Goal: Task Accomplishment & Management: Manage account settings

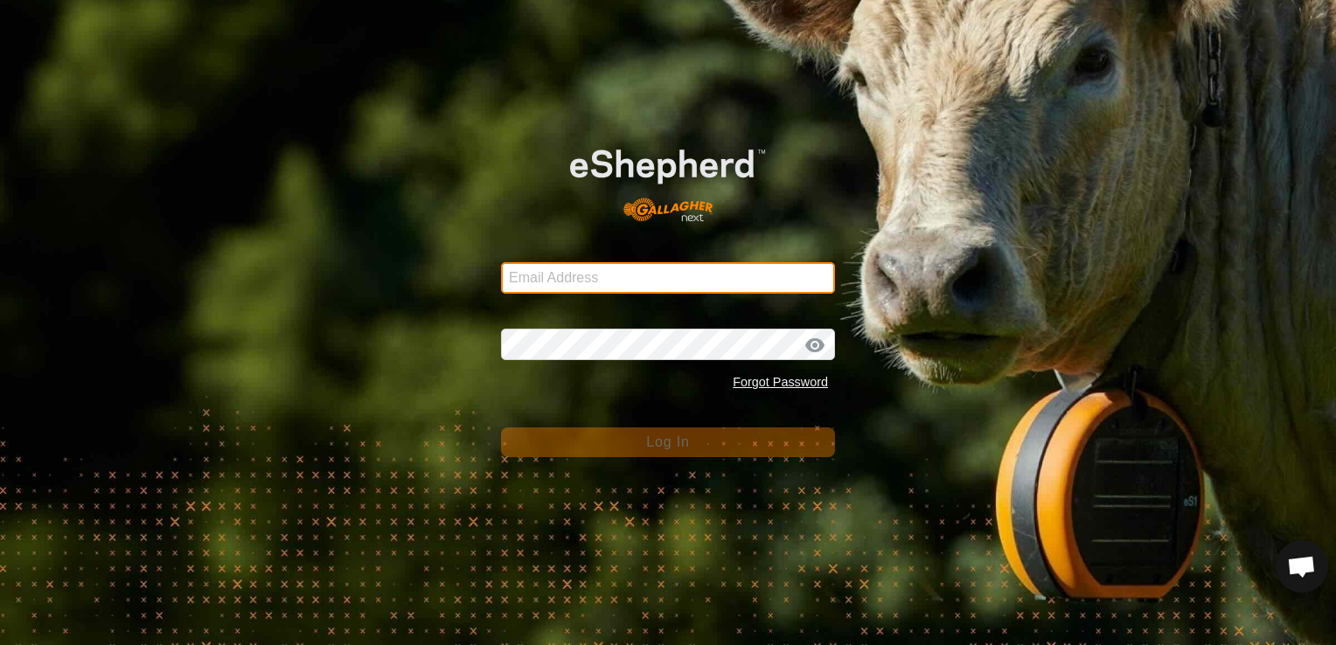
click at [520, 275] on input "Email Address" at bounding box center [668, 277] width 334 height 31
type input "cameronhodgins2@hotmail.com"
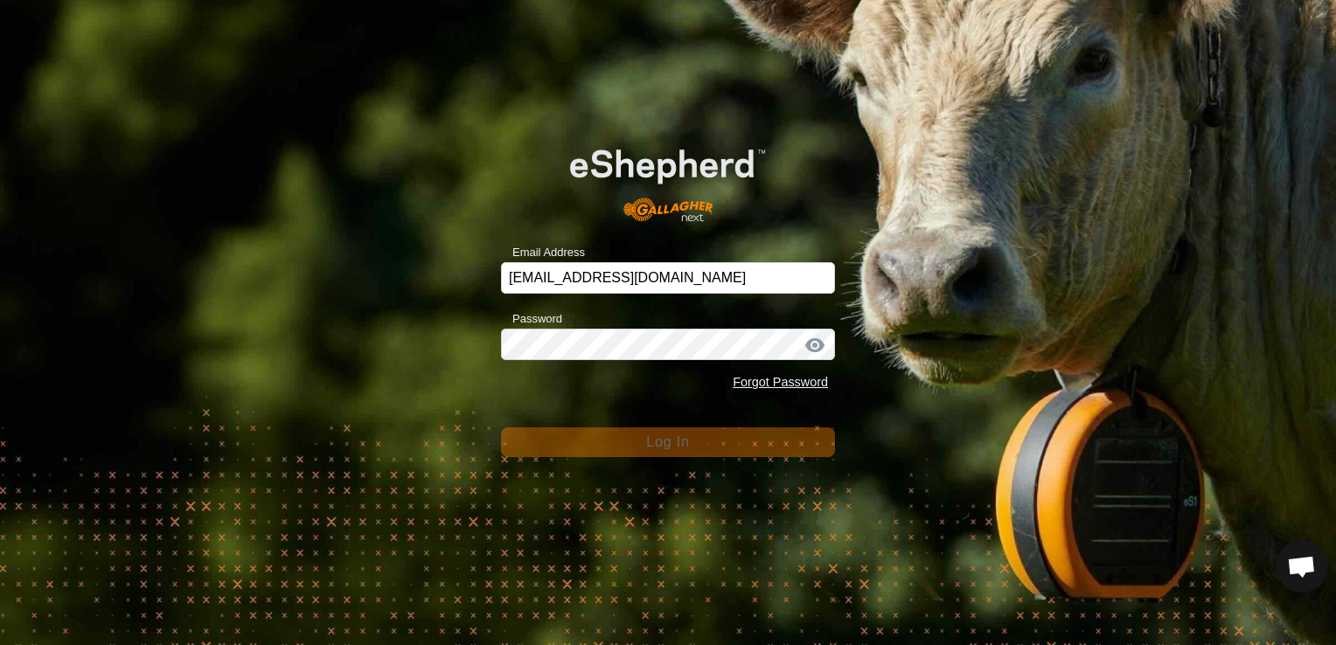
click at [441, 129] on div "Email Address cameronhodgins2@hotmail.com Password Forgot Password Log In" at bounding box center [668, 322] width 1336 height 645
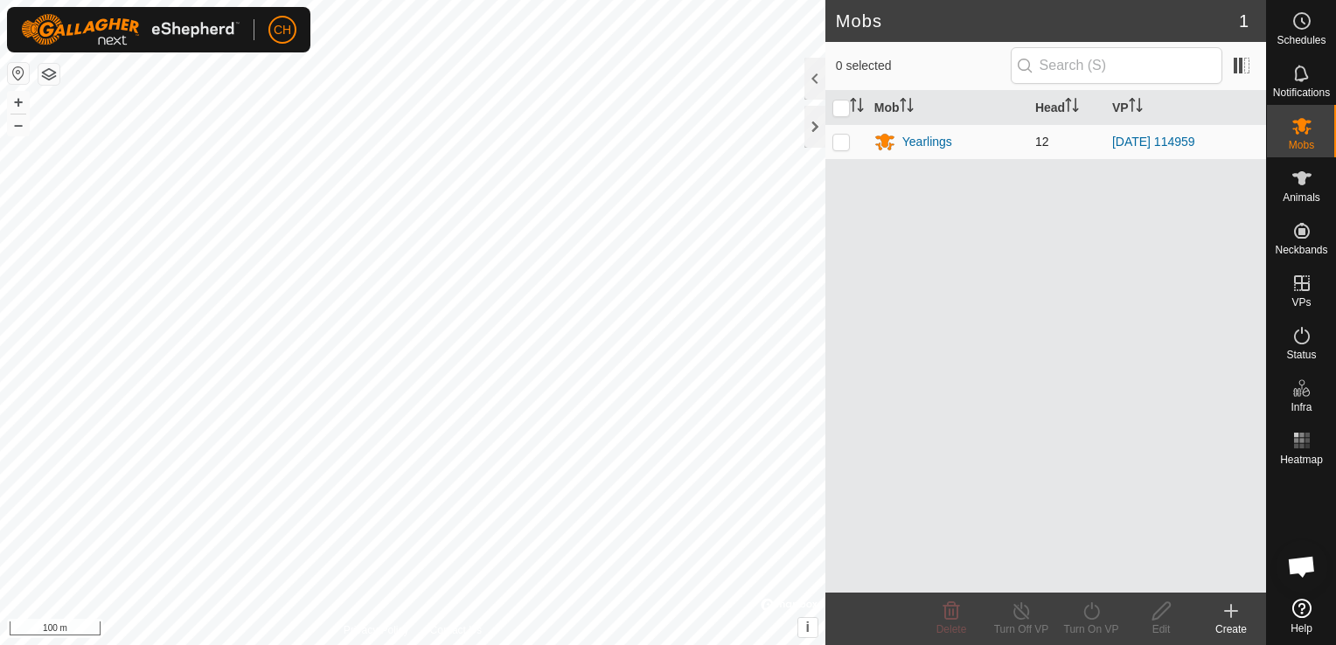
click at [839, 142] on p-checkbox at bounding box center [840, 142] width 17 height 14
checkbox input "true"
click at [1038, 620] on turn-off-svg-icon at bounding box center [1021, 611] width 70 height 21
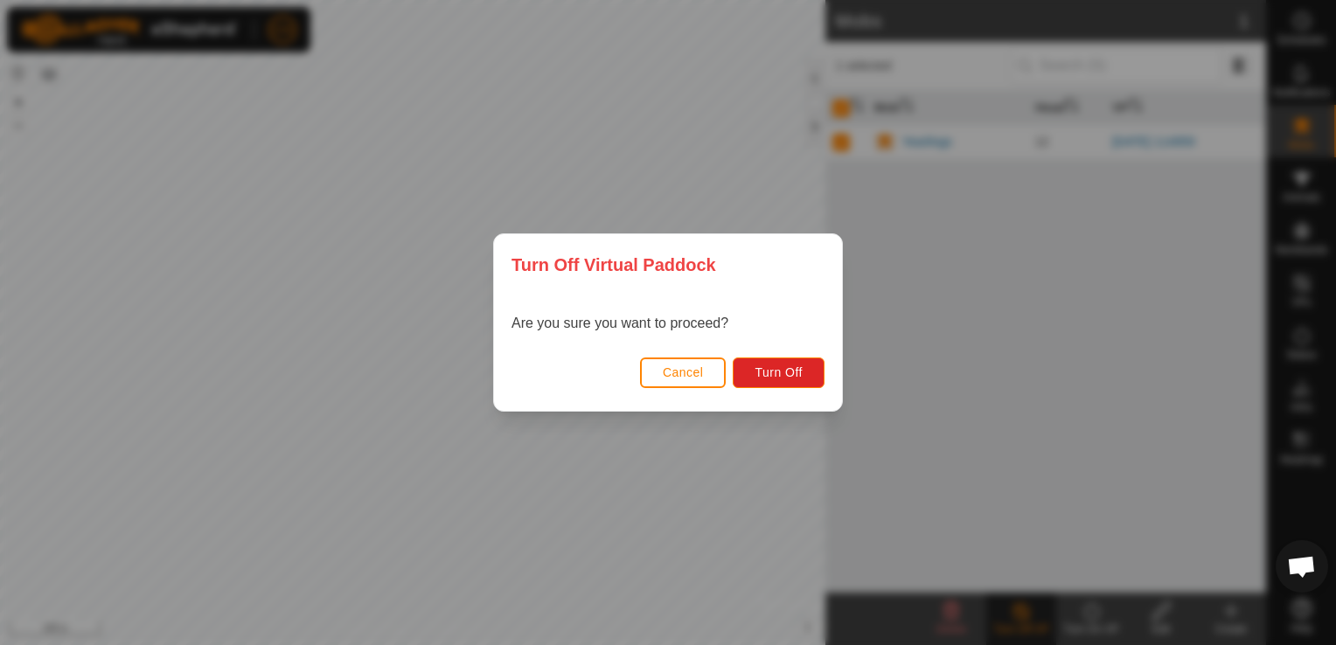
click at [677, 359] on button "Cancel" at bounding box center [683, 373] width 87 height 31
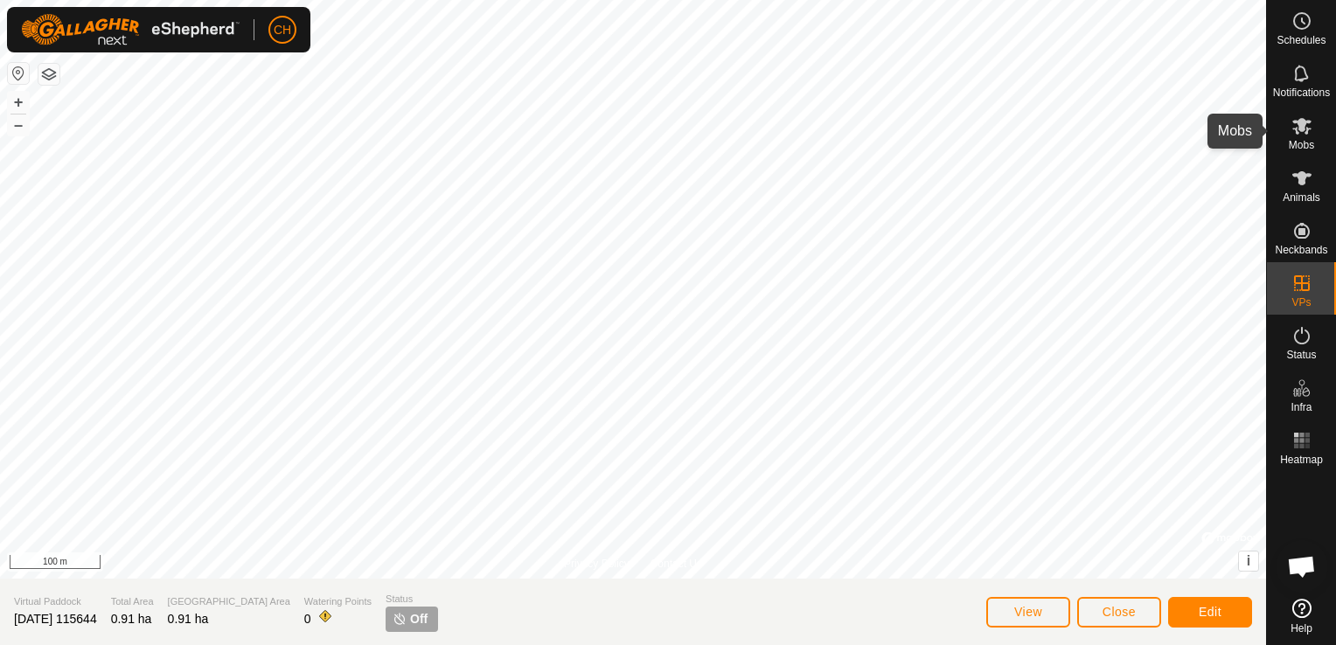
click at [1308, 146] on span "Mobs" at bounding box center [1301, 145] width 25 height 10
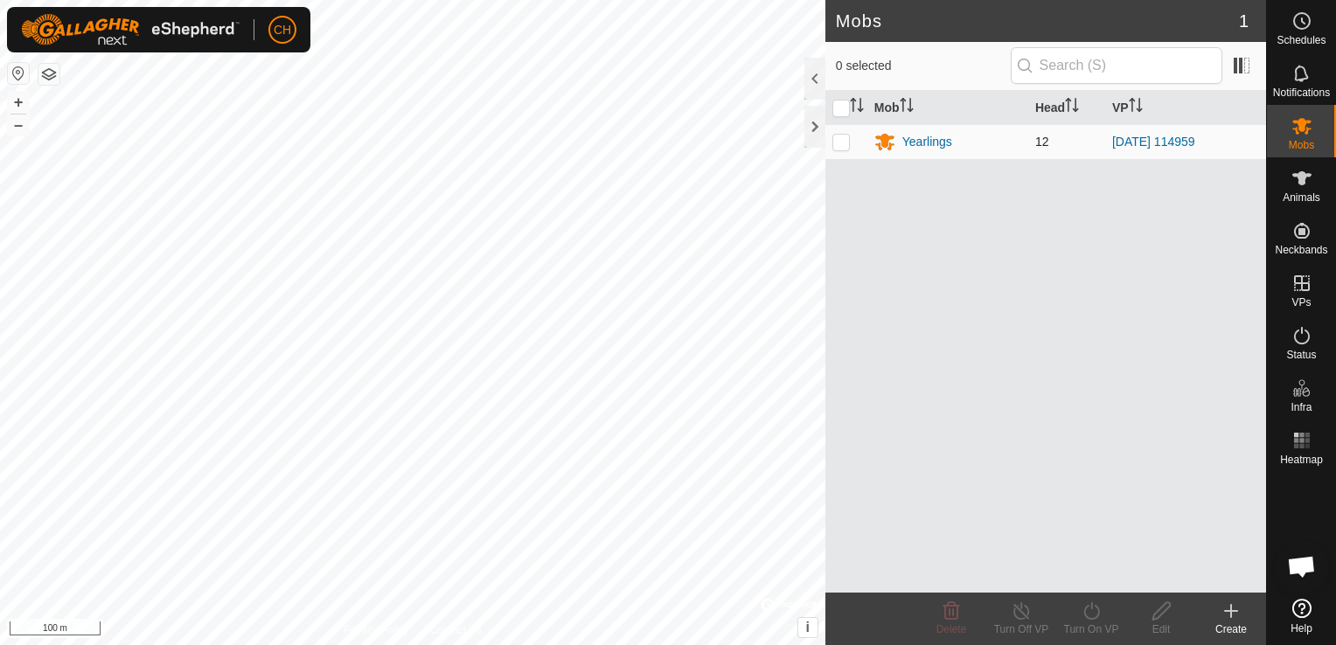
click at [839, 149] on td at bounding box center [846, 141] width 42 height 35
checkbox input "true"
click at [1036, 617] on turn-off-svg-icon at bounding box center [1021, 611] width 70 height 21
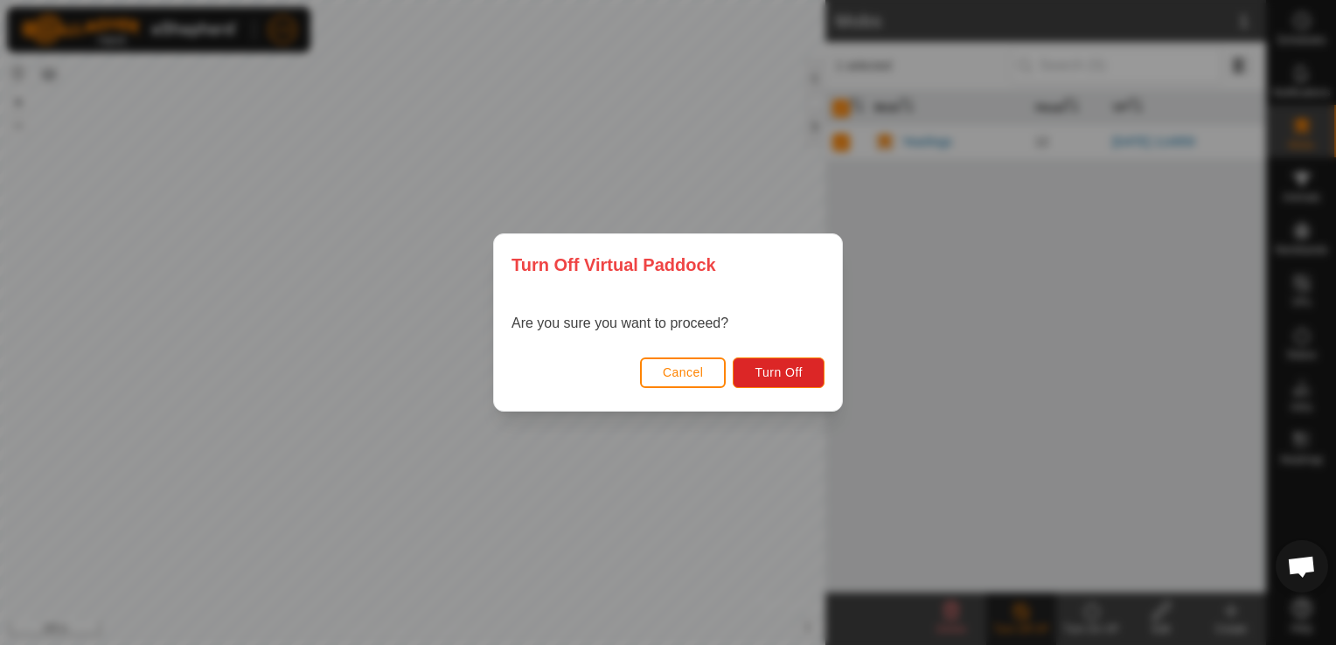
click at [709, 379] on button "Cancel" at bounding box center [683, 373] width 87 height 31
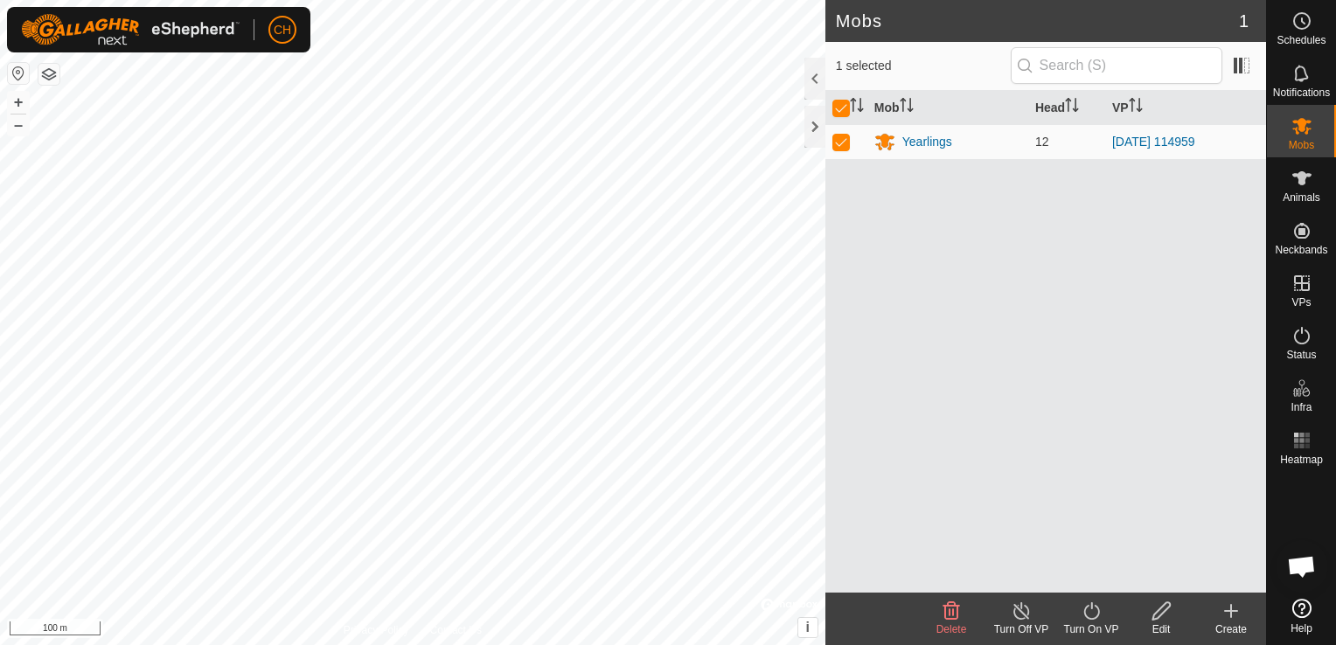
click at [1234, 614] on icon at bounding box center [1231, 611] width 21 height 21
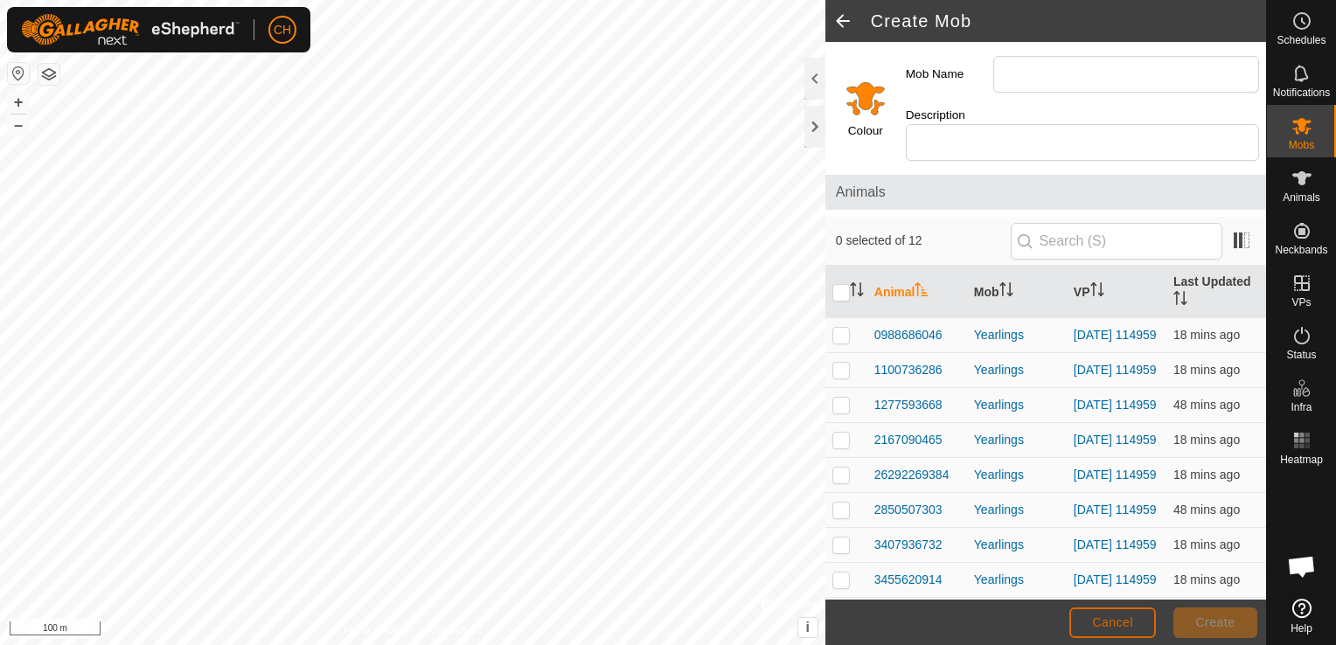
click at [1131, 623] on span "Cancel" at bounding box center [1112, 623] width 41 height 14
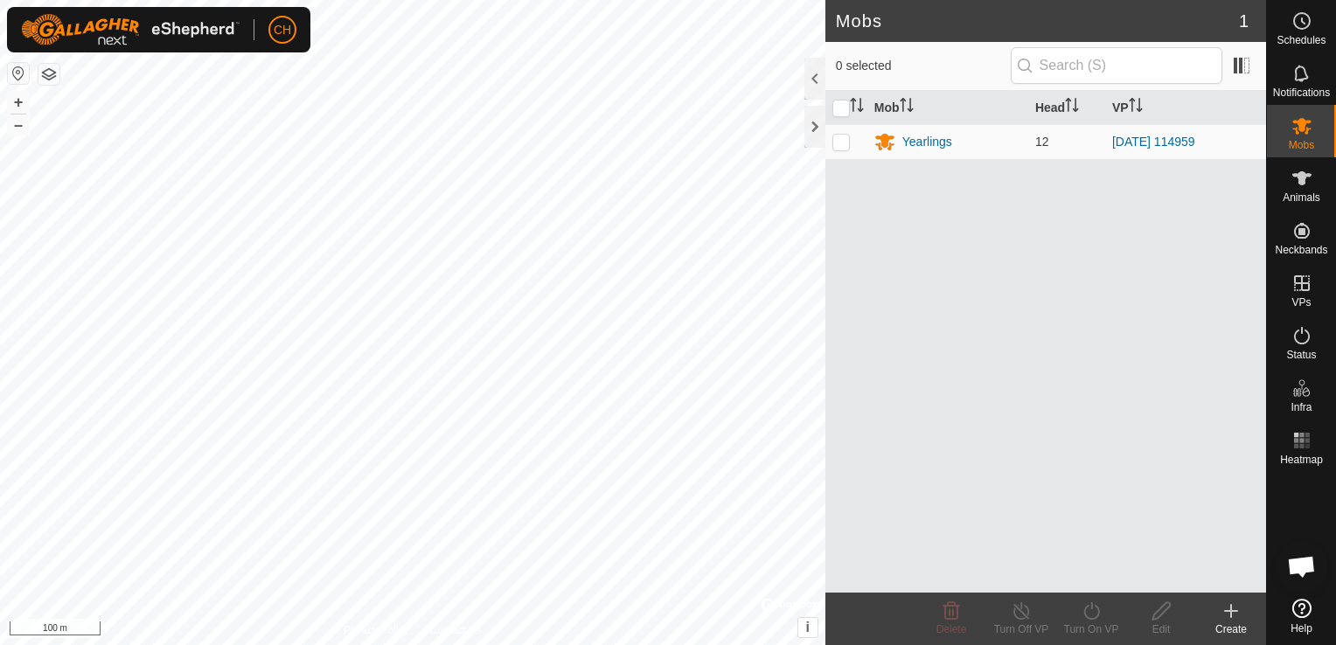
click at [1305, 290] on es-menu-bar "Schedules Notifications Mobs Animals Neckbands VPs Status Infra Heatmap Help" at bounding box center [1301, 322] width 70 height 645
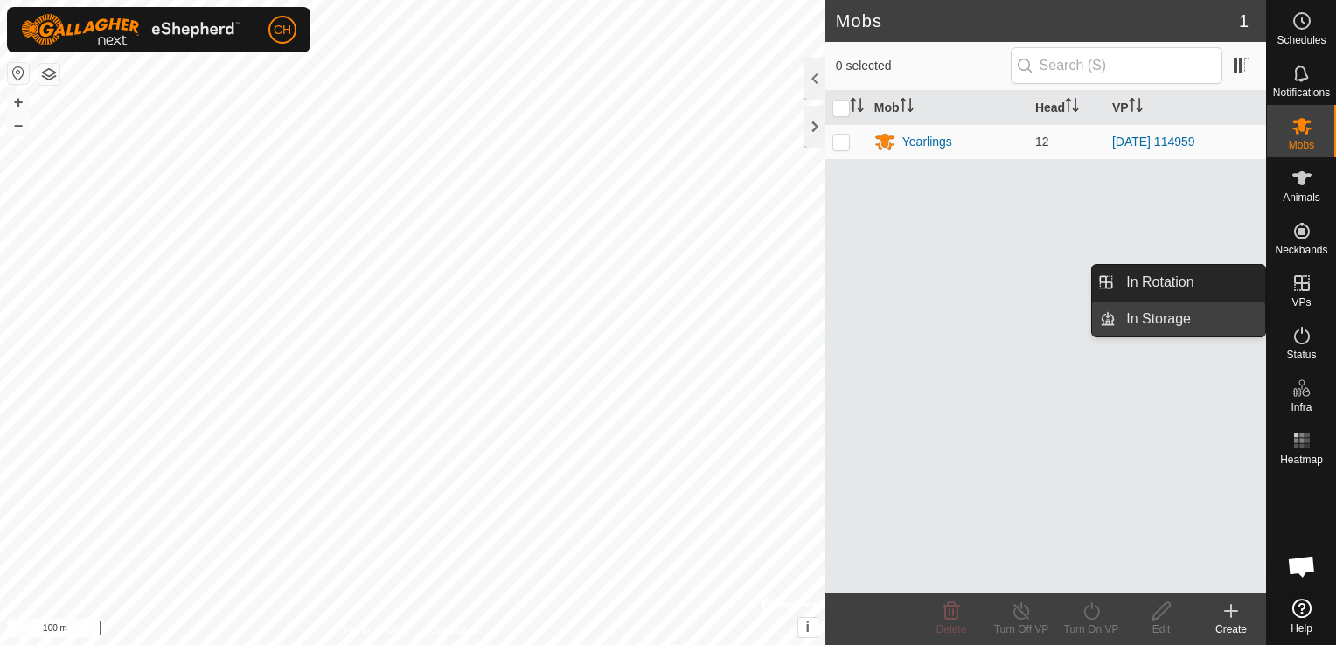
click at [1177, 313] on link "In Storage" at bounding box center [1191, 319] width 150 height 35
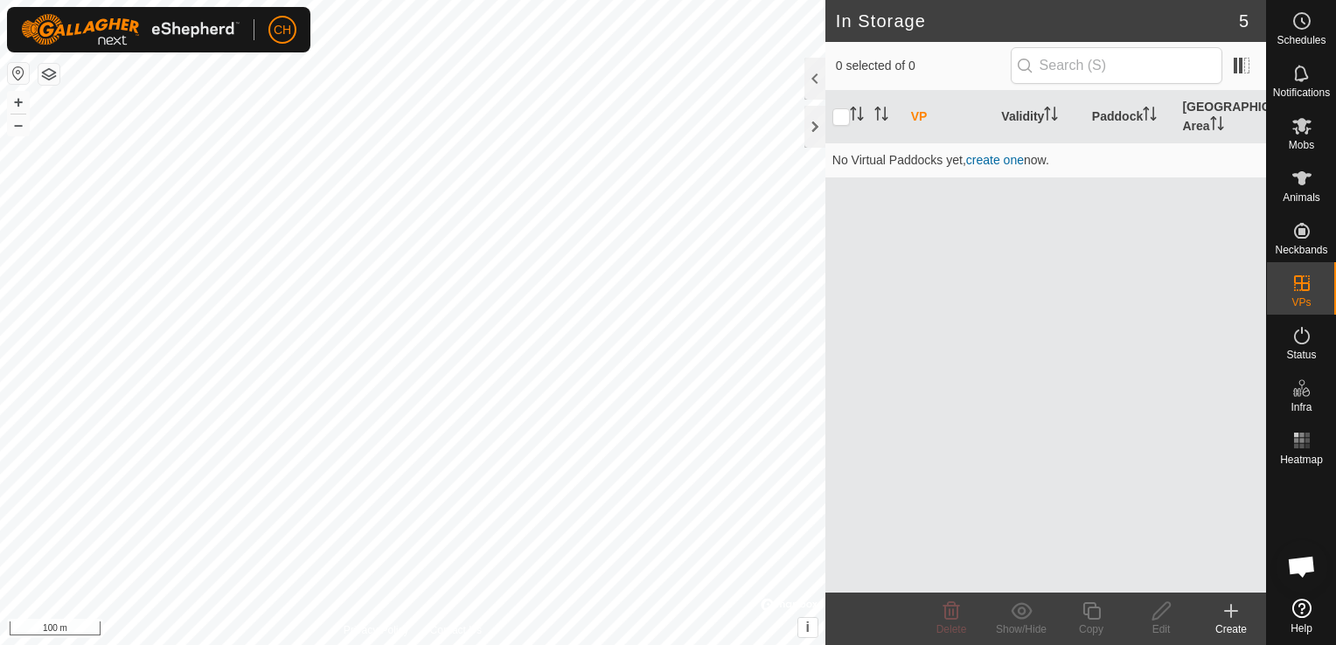
click at [1235, 618] on icon at bounding box center [1231, 611] width 21 height 21
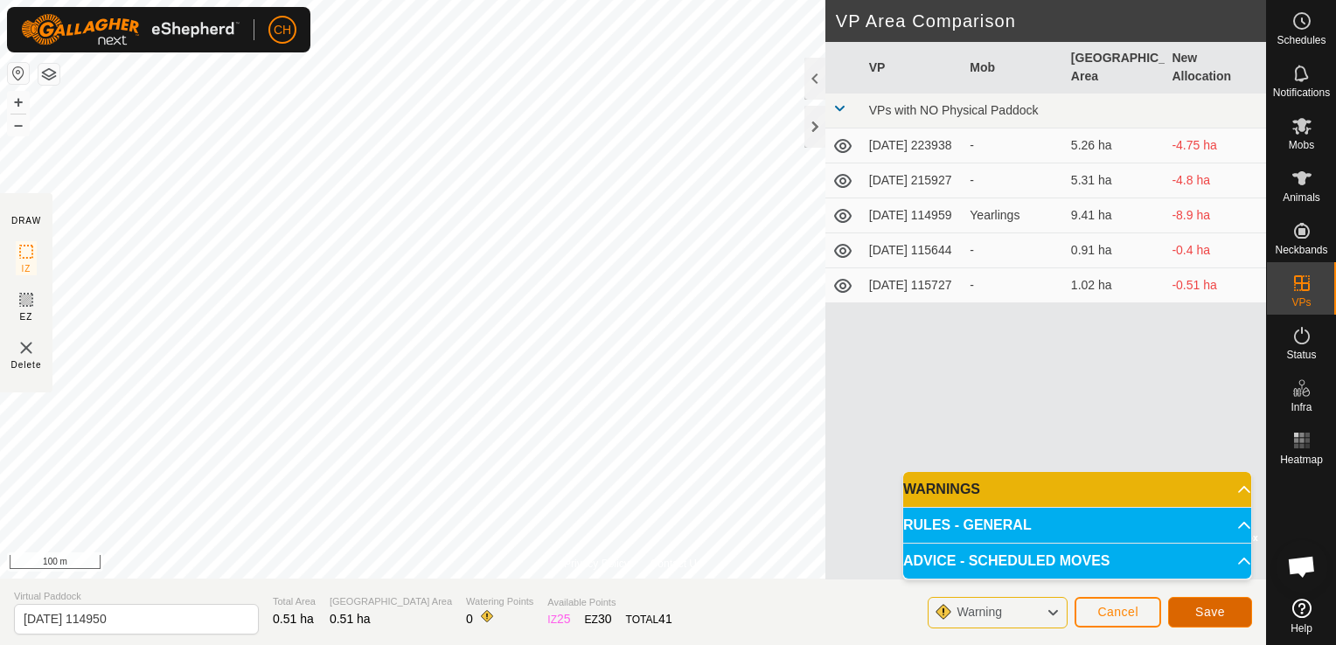
click at [1195, 614] on button "Save" at bounding box center [1210, 612] width 84 height 31
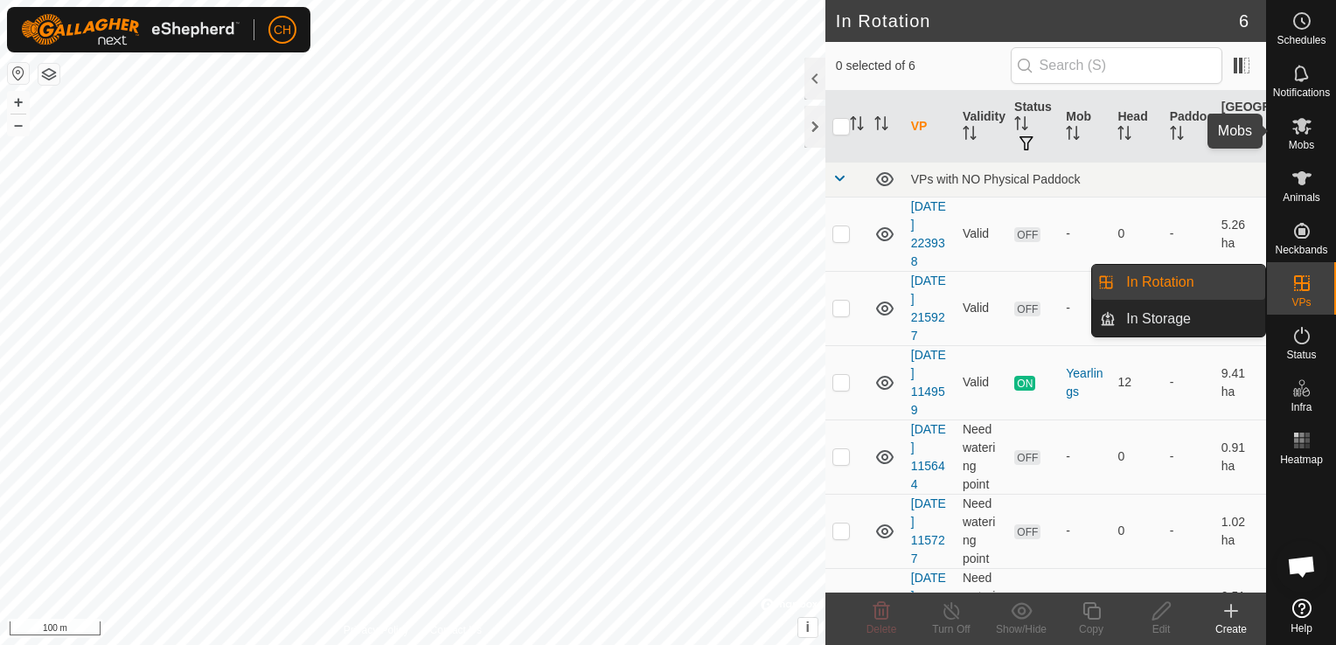
click at [1299, 128] on icon at bounding box center [1301, 126] width 19 height 17
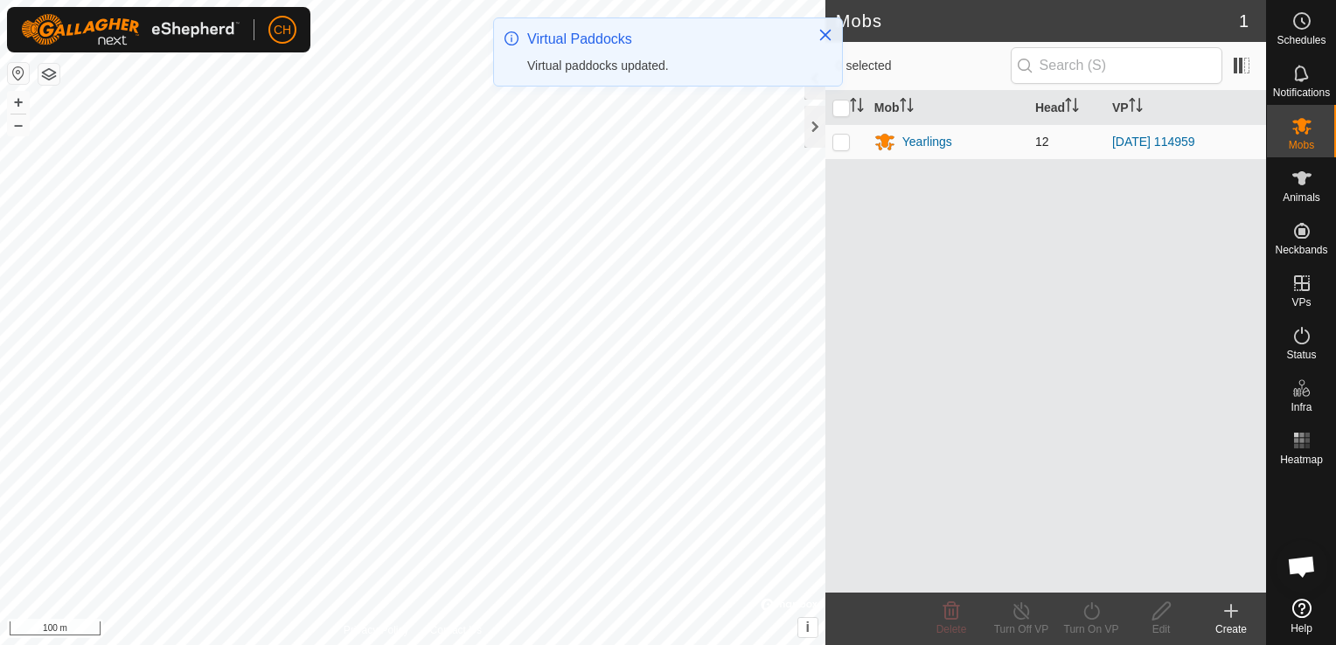
click at [852, 148] on td at bounding box center [846, 141] width 42 height 35
checkbox input "true"
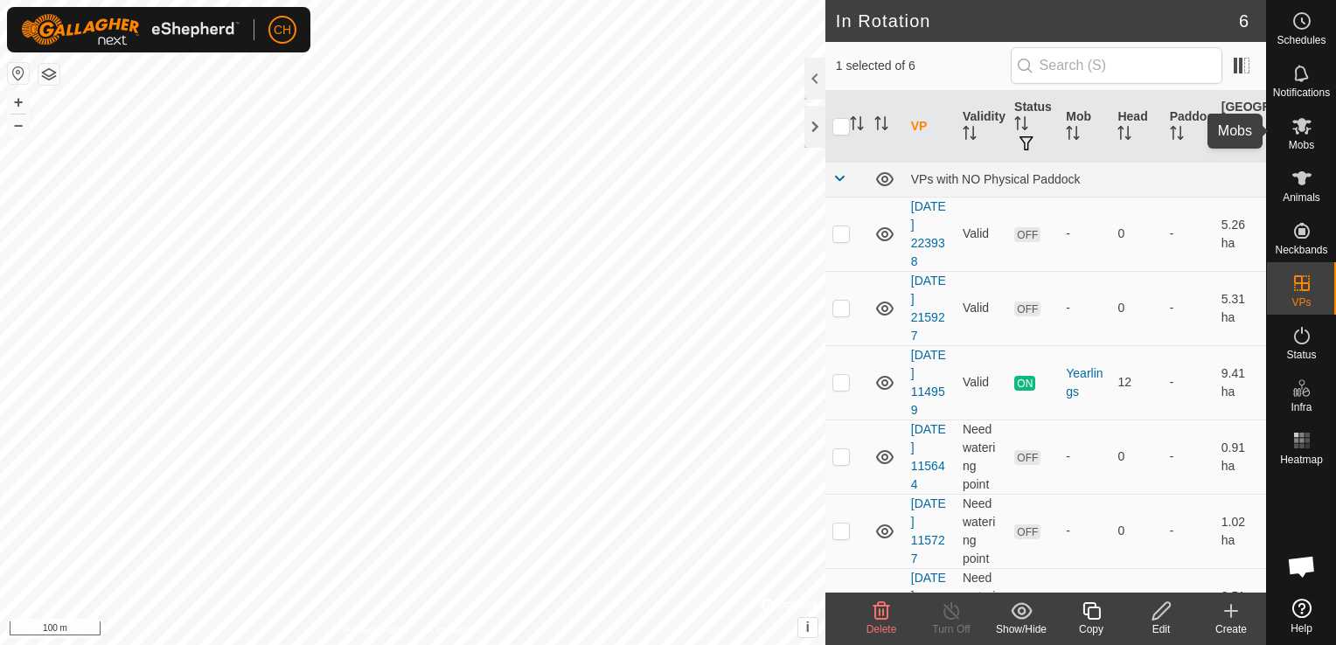
click at [1316, 131] on es-mob-svg-icon at bounding box center [1301, 126] width 31 height 28
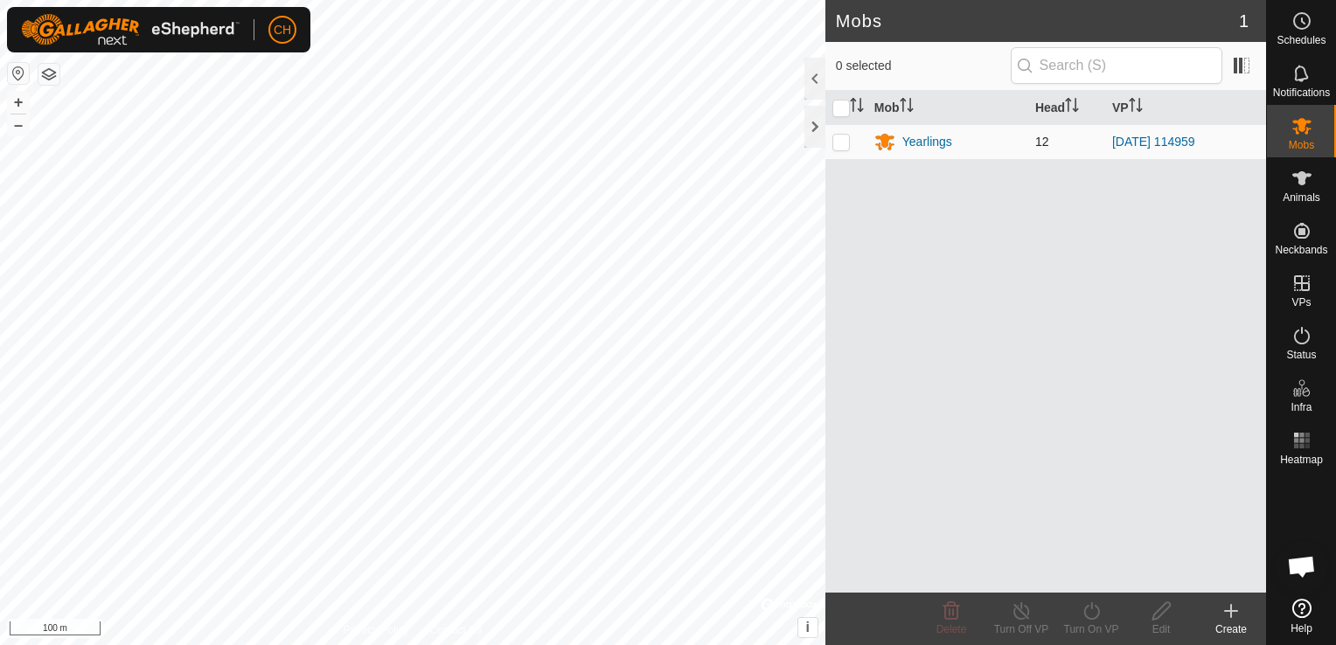
click at [853, 144] on td at bounding box center [846, 141] width 42 height 35
checkbox input "false"
click at [842, 138] on p-checkbox at bounding box center [840, 142] width 17 height 14
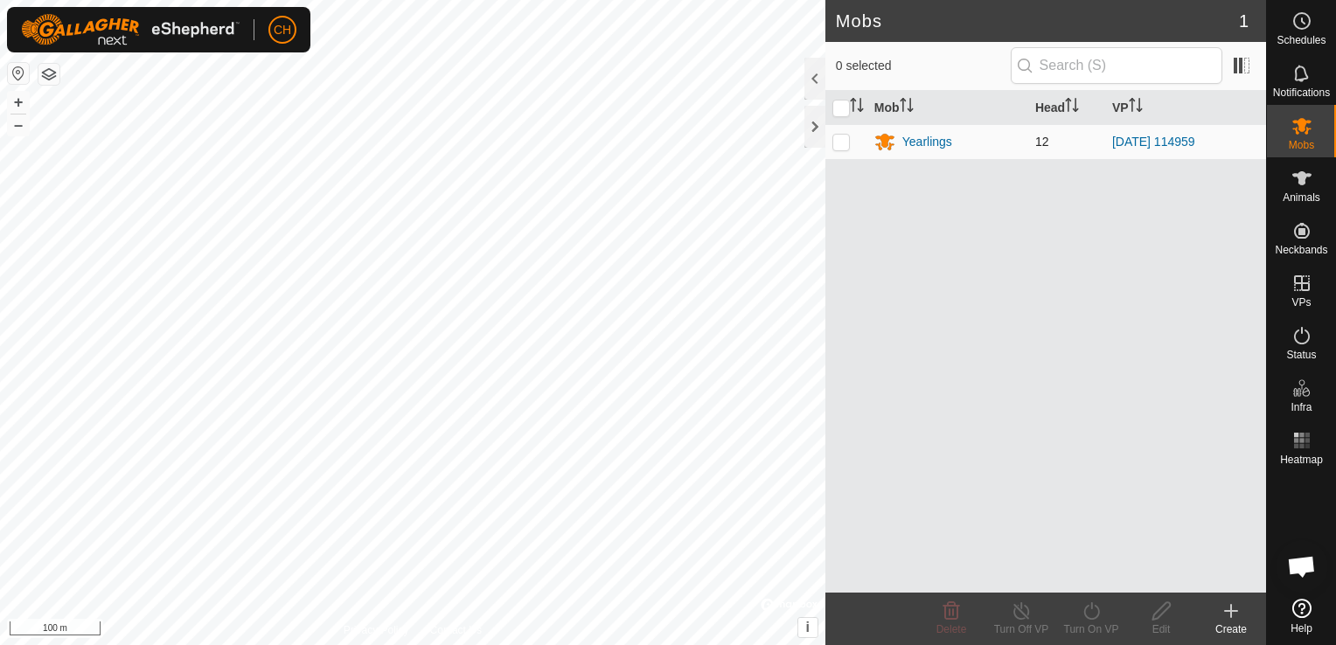
checkbox input "true"
click at [1095, 619] on icon at bounding box center [1091, 610] width 16 height 17
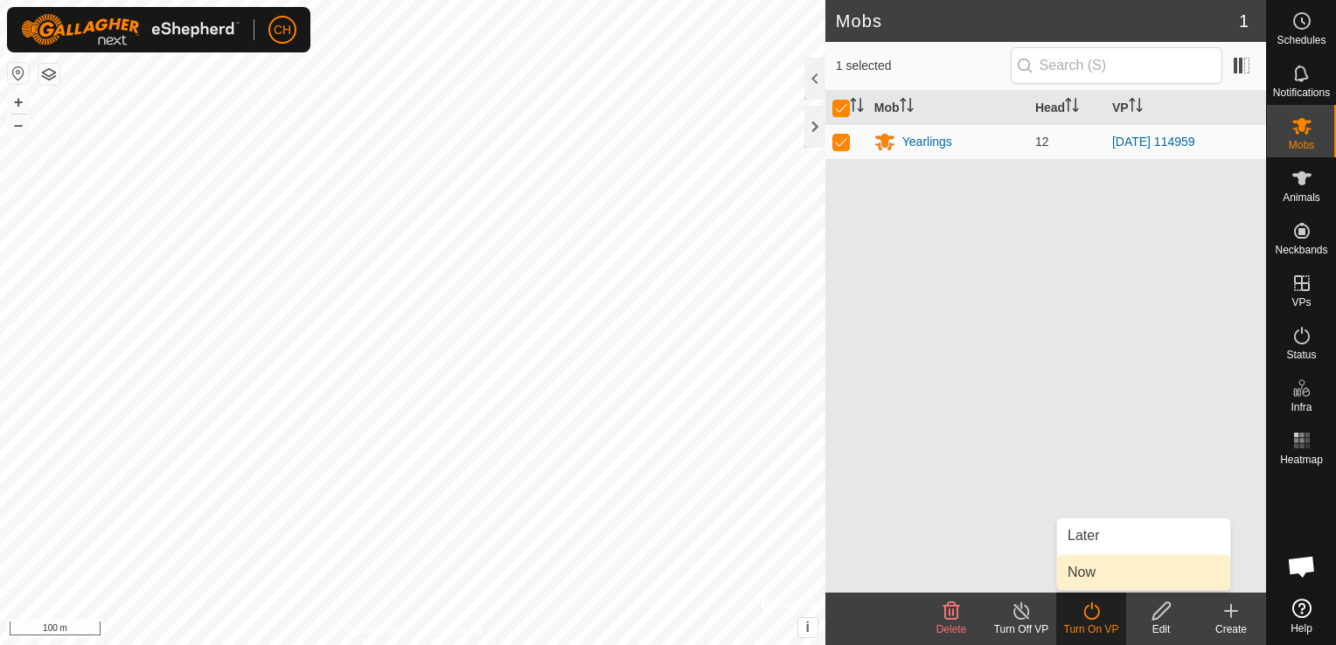
click at [1101, 565] on link "Now" at bounding box center [1143, 572] width 173 height 35
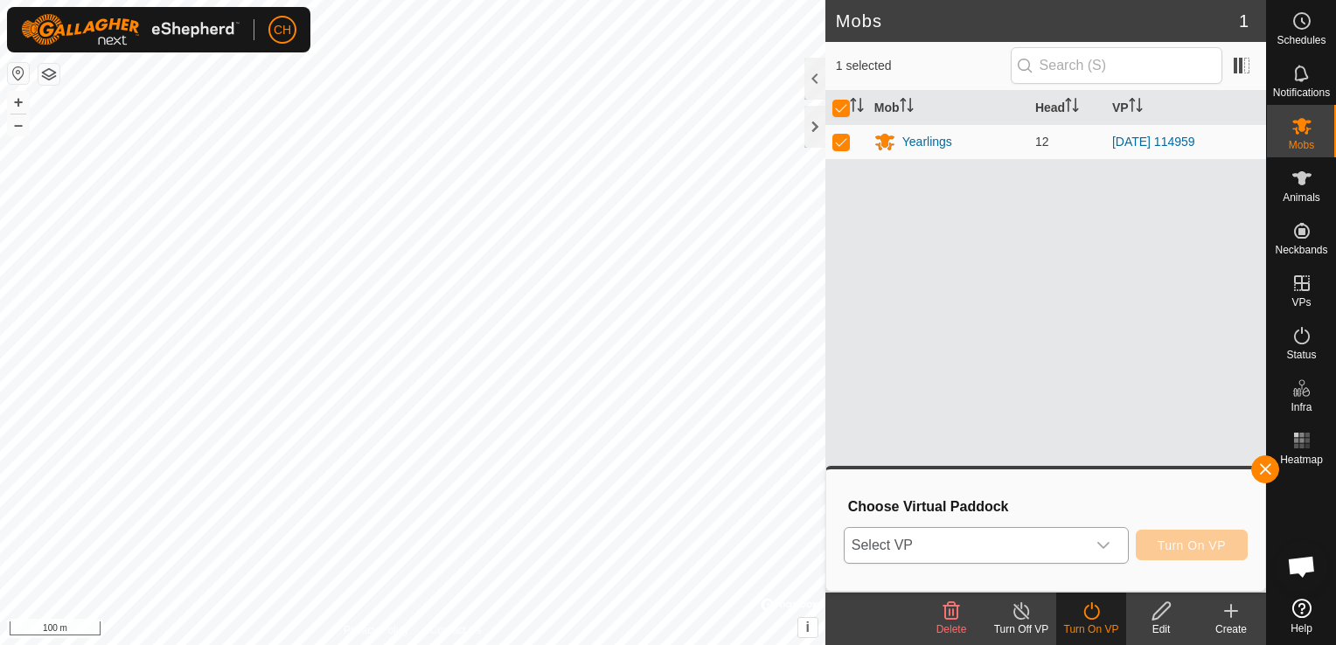
click at [1089, 542] on div "dropdown trigger" at bounding box center [1103, 545] width 35 height 35
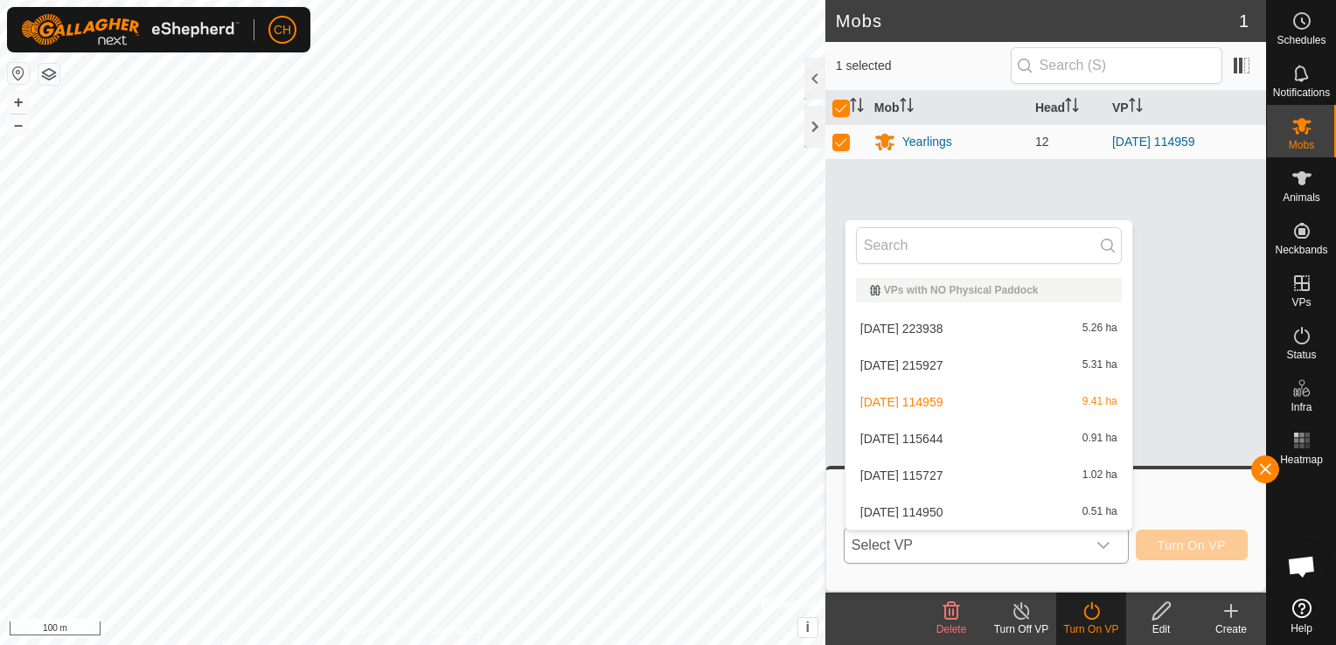
click at [975, 505] on li "[DATE] 114950 0.51 ha" at bounding box center [989, 512] width 287 height 35
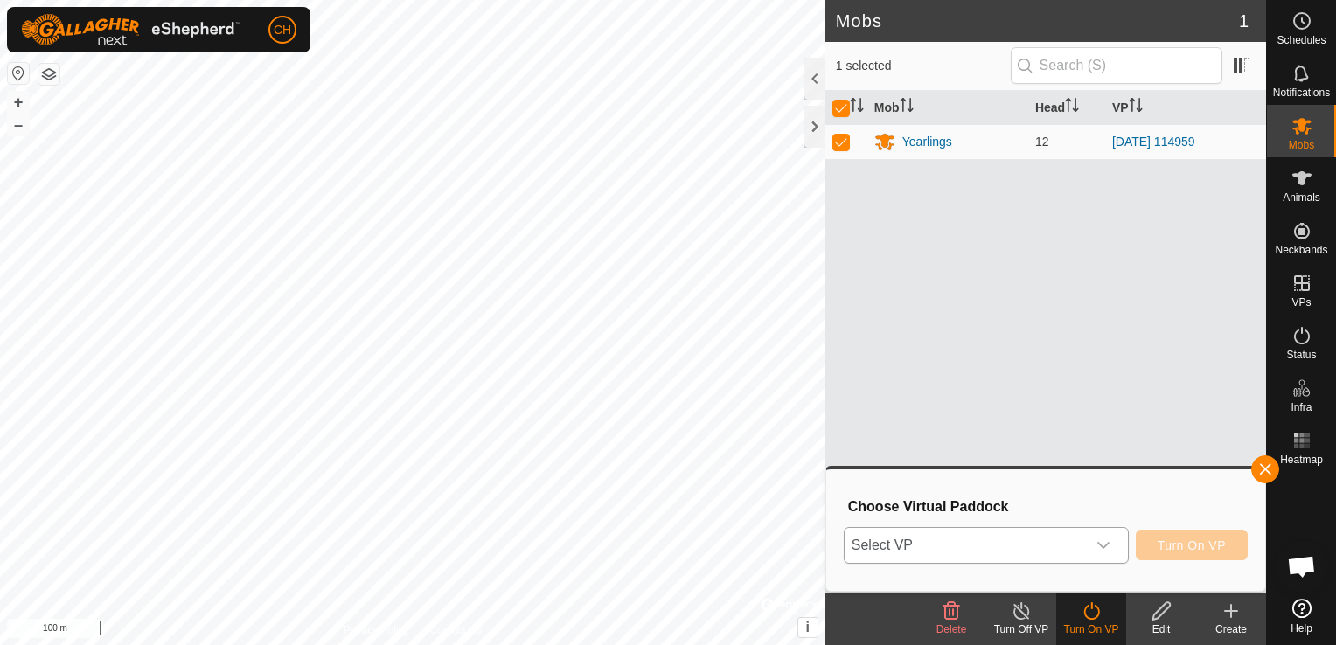
click at [975, 507] on div "[DATE] 114950 0.51 ha" at bounding box center [989, 515] width 266 height 17
click at [1207, 533] on button "Turn On VP" at bounding box center [1192, 545] width 112 height 31
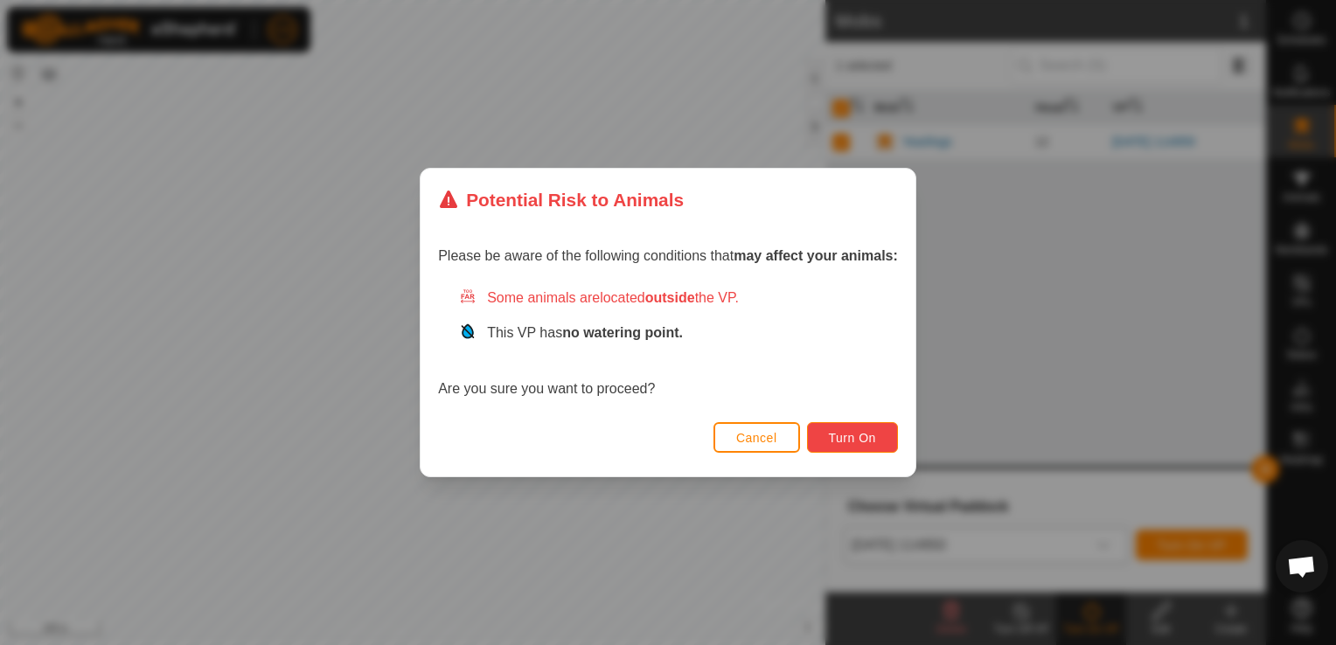
click at [846, 439] on span "Turn On" at bounding box center [852, 438] width 47 height 14
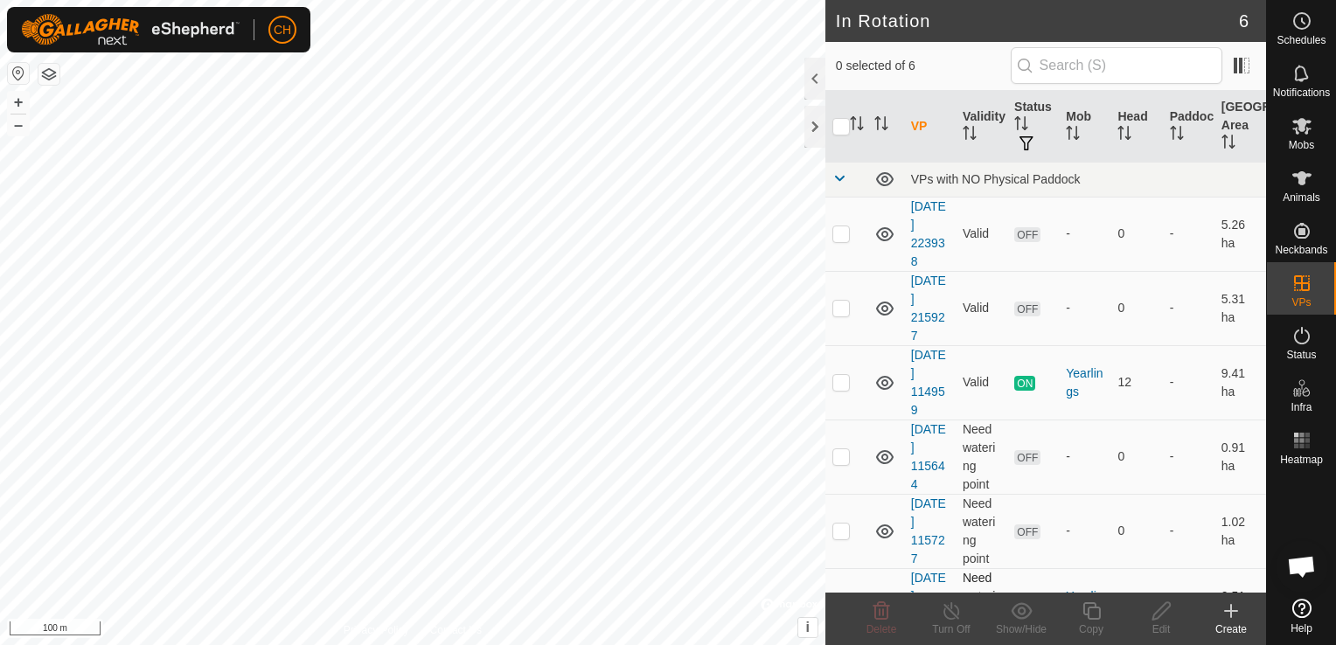
checkbox input "true"
click at [956, 617] on line at bounding box center [951, 612] width 14 height 14
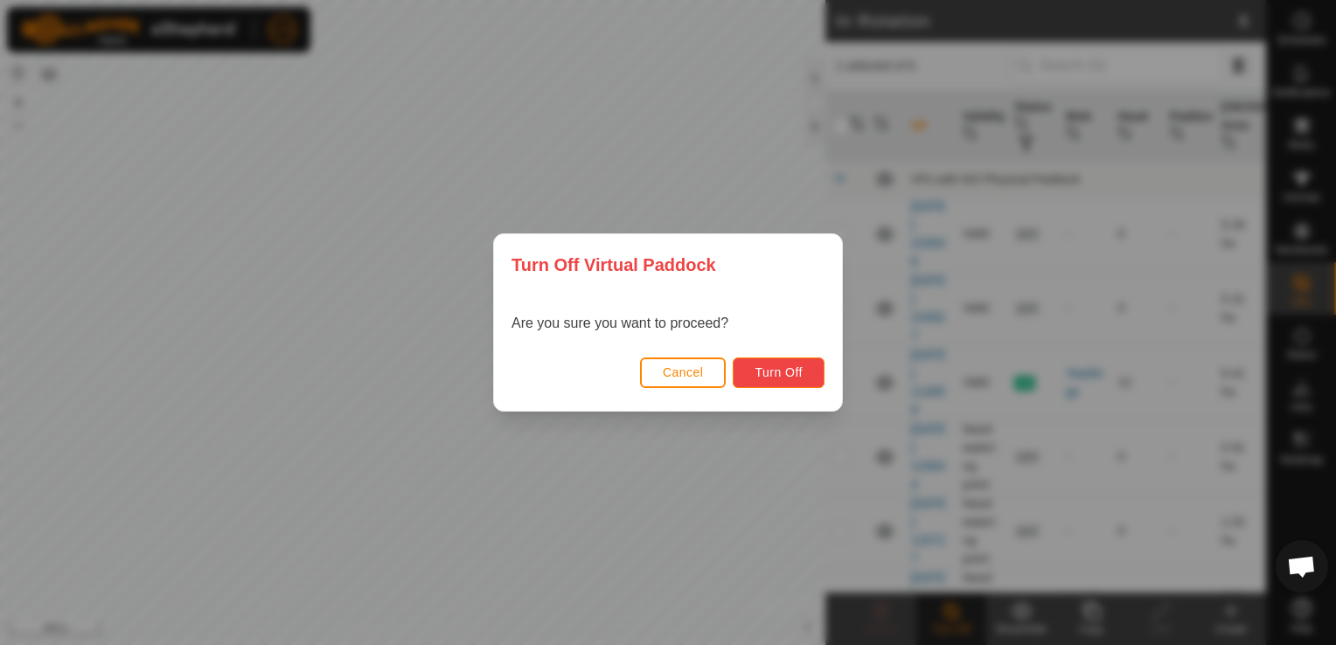
click at [774, 374] on span "Turn Off" at bounding box center [779, 372] width 48 height 14
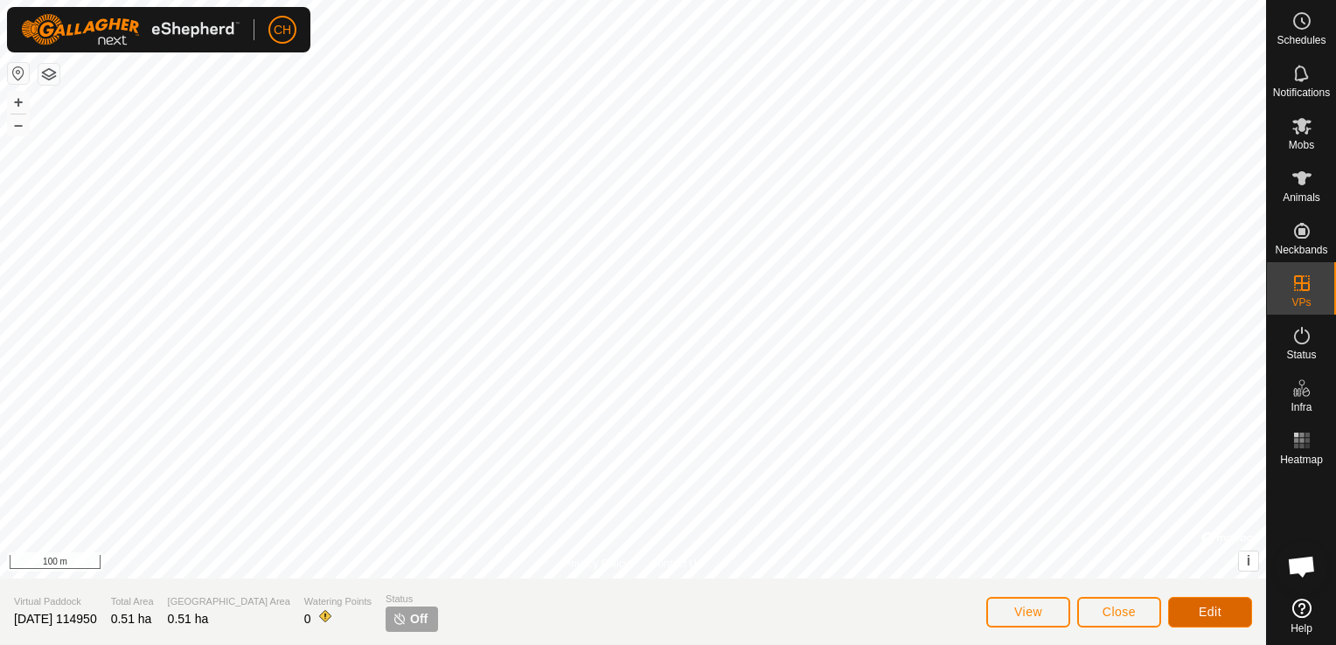
click at [1225, 616] on button "Edit" at bounding box center [1210, 612] width 84 height 31
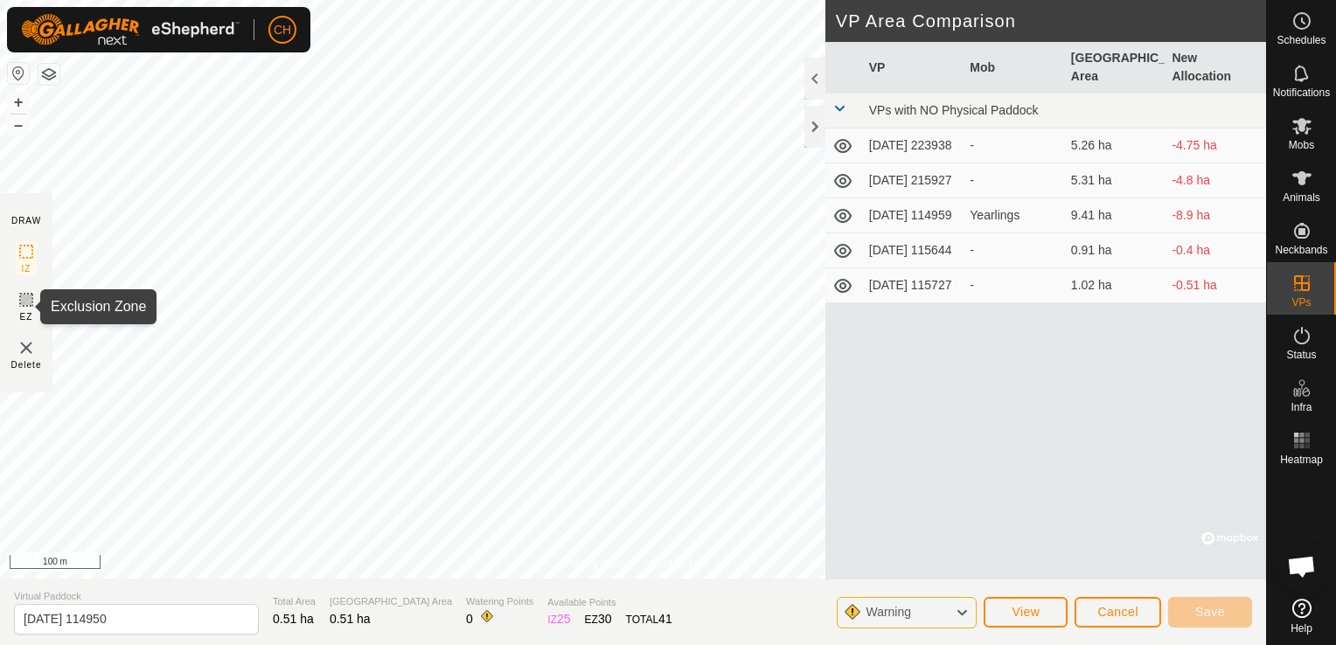
click at [23, 307] on rect at bounding box center [26, 300] width 14 height 14
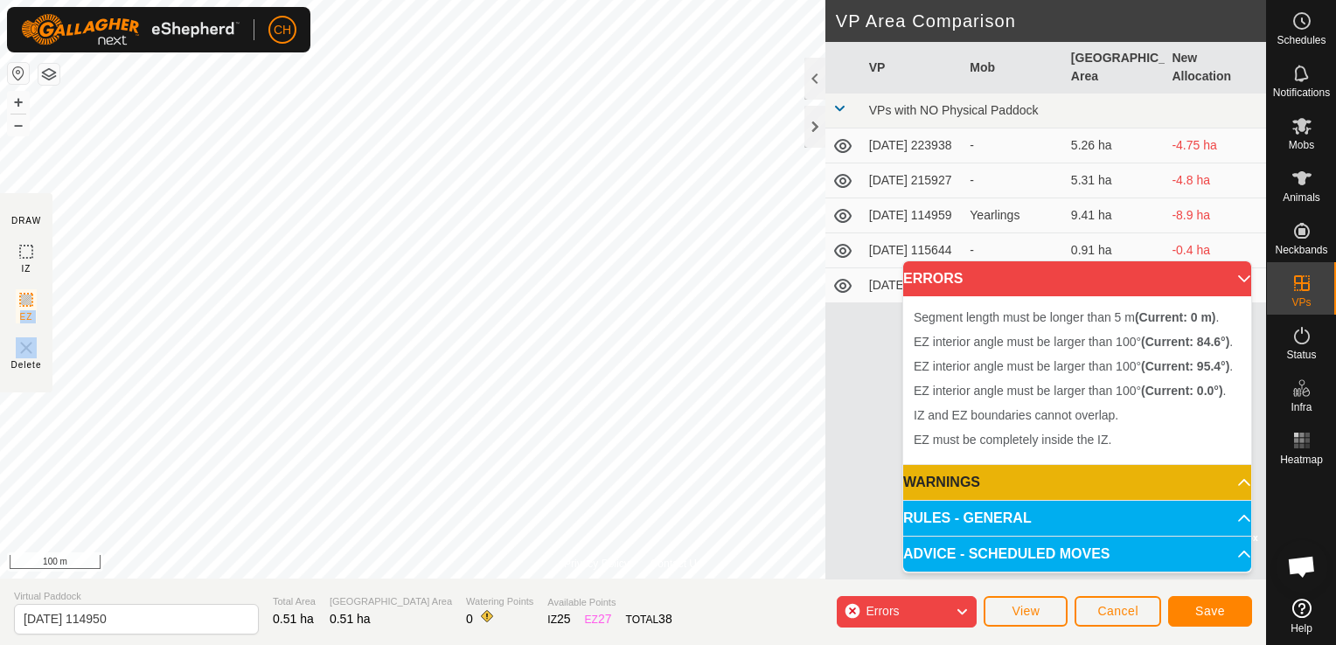
click at [31, 357] on img at bounding box center [26, 348] width 21 height 21
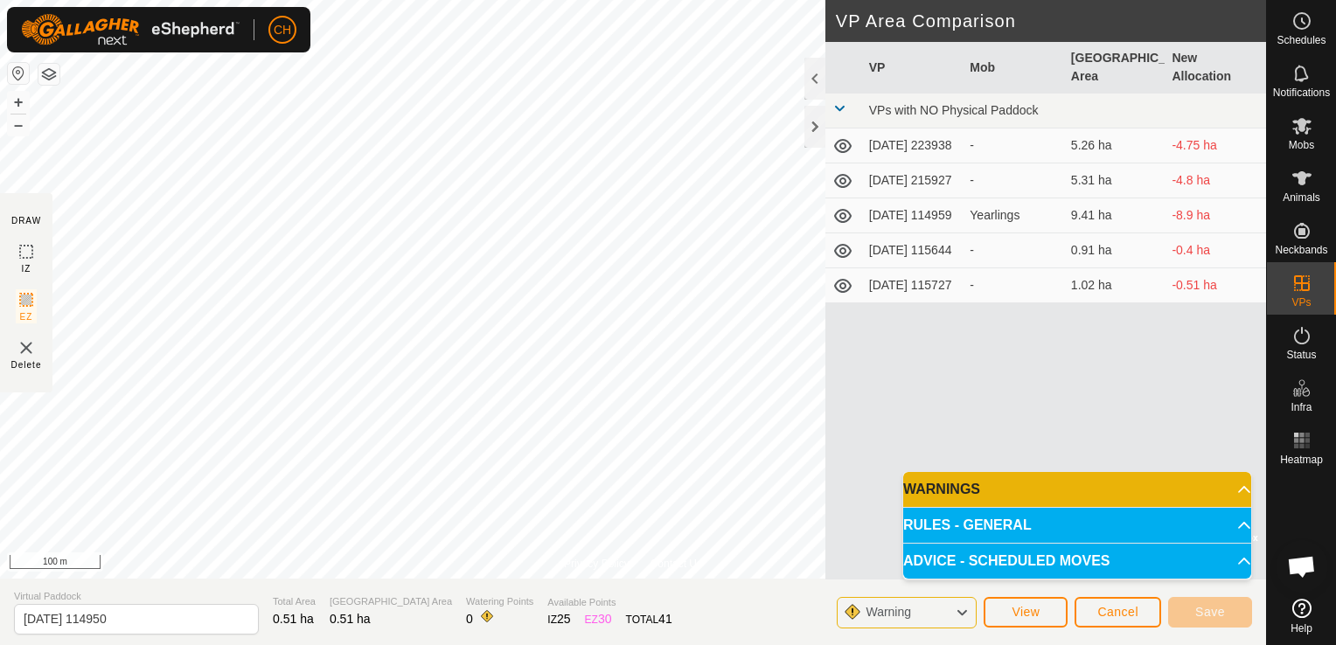
click at [45, 352] on section "DRAW IZ EZ Delete" at bounding box center [26, 292] width 52 height 199
click at [31, 353] on img at bounding box center [26, 348] width 21 height 21
click at [27, 352] on img at bounding box center [26, 348] width 21 height 21
click at [1125, 617] on span "Cancel" at bounding box center [1117, 612] width 41 height 14
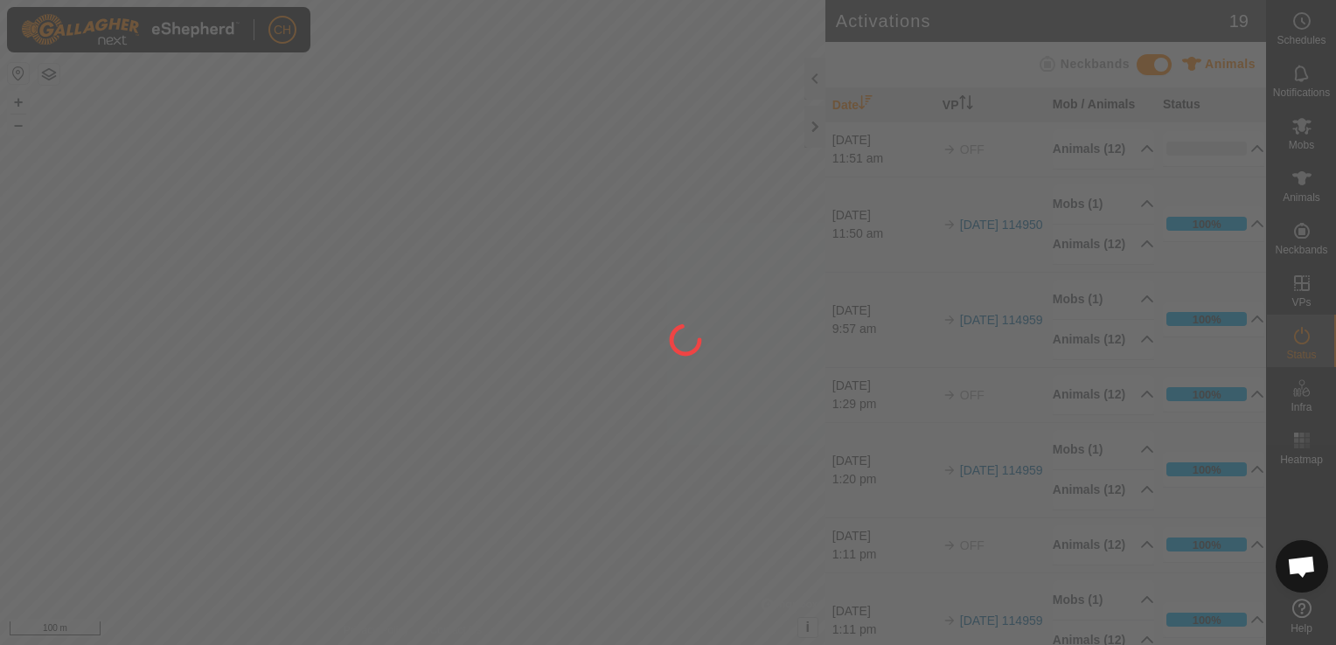
click at [1117, 612] on div at bounding box center [668, 322] width 1336 height 645
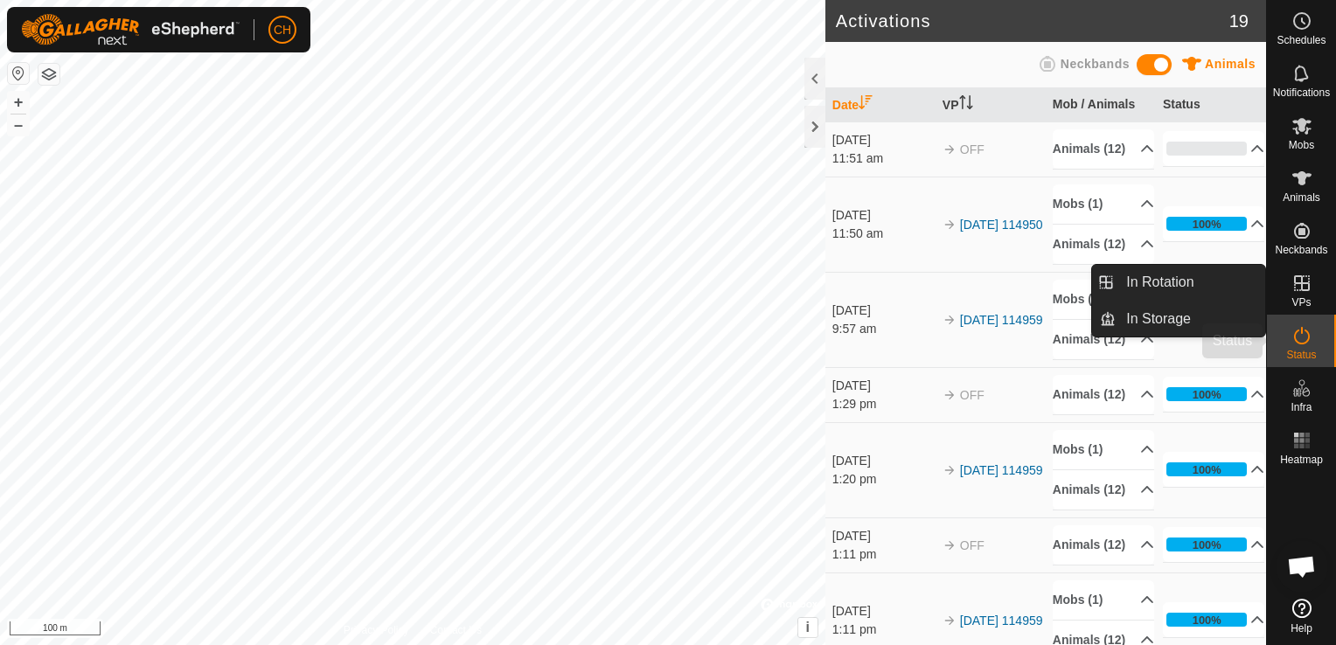
click at [1315, 331] on es-activation-svg-icon at bounding box center [1301, 336] width 31 height 28
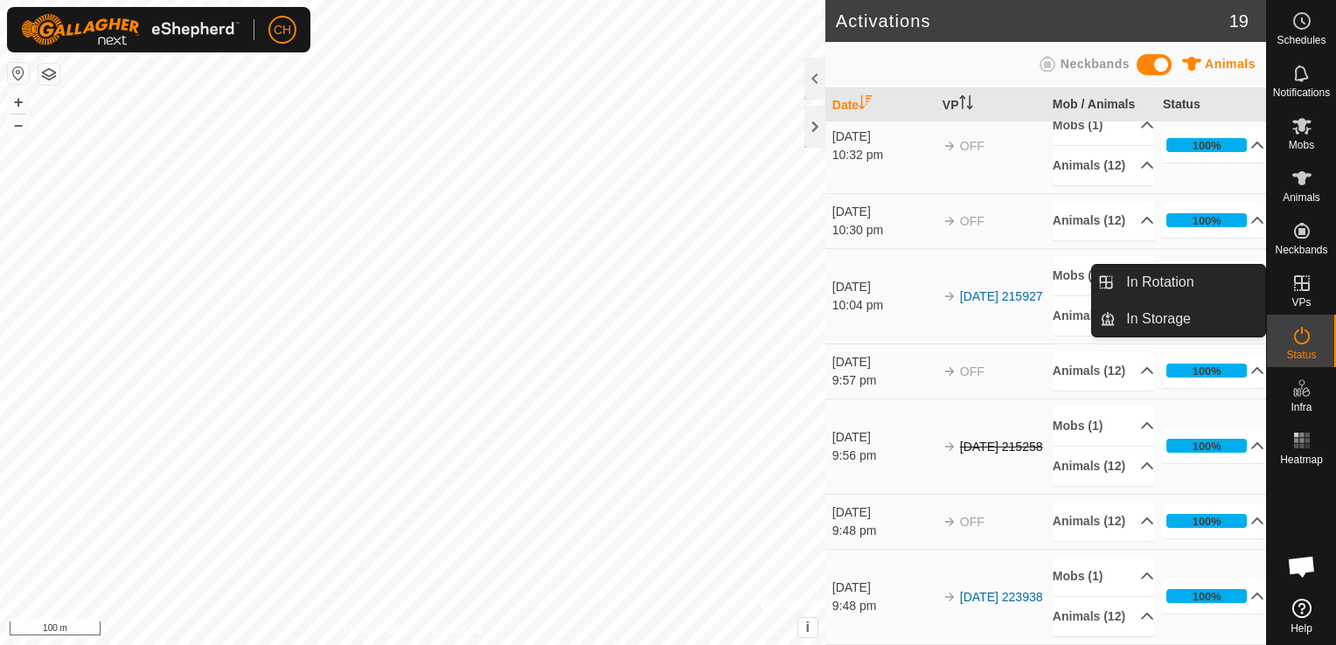
scroll to position [827, 0]
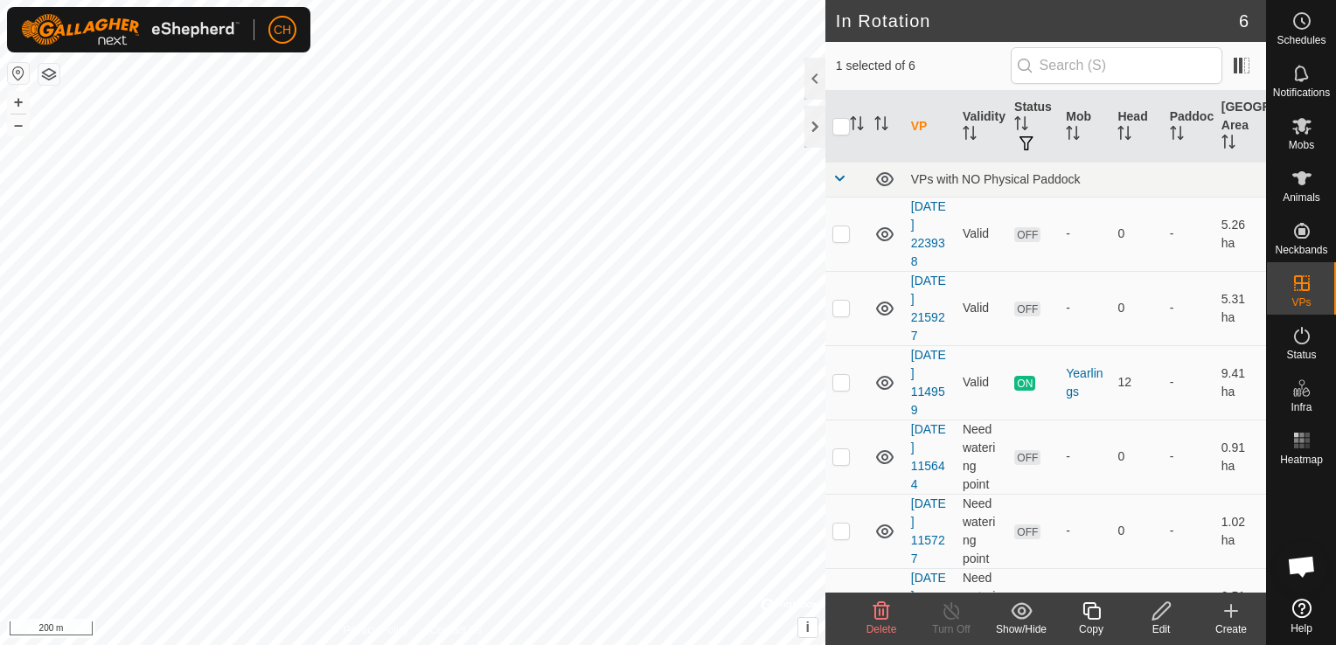
click at [1158, 608] on icon at bounding box center [1162, 611] width 22 height 21
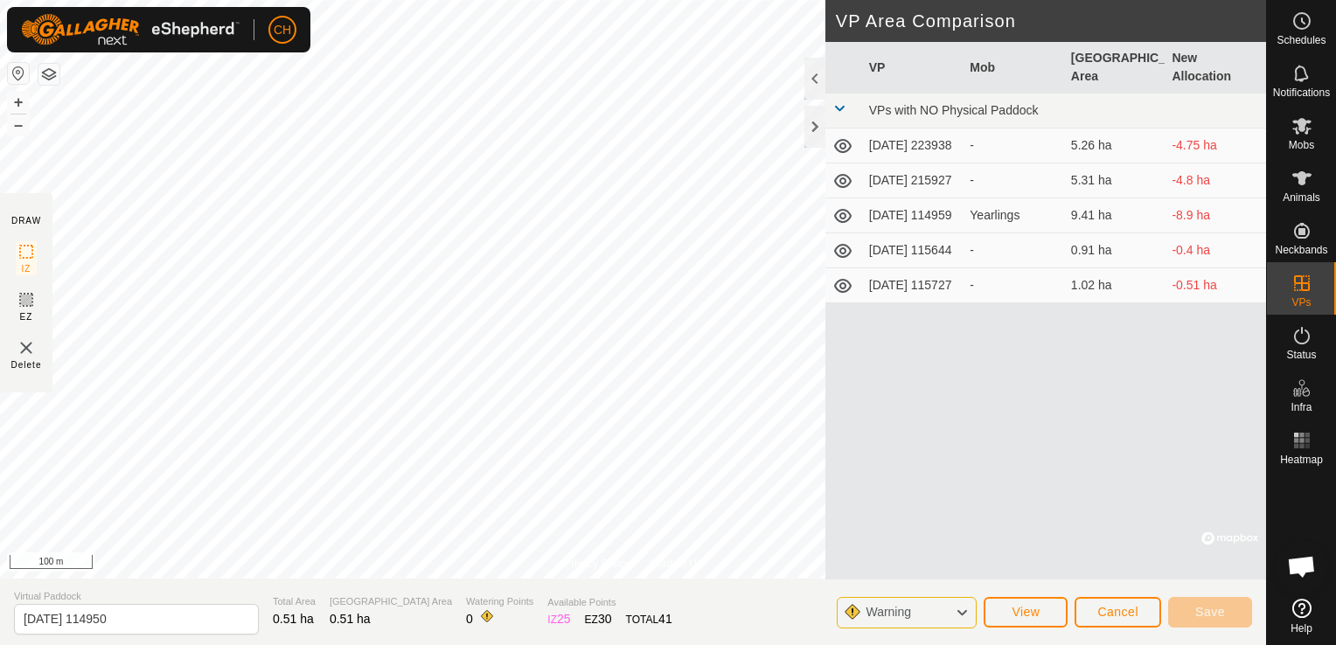
click at [23, 355] on img at bounding box center [26, 348] width 21 height 21
click at [1138, 606] on span "Cancel" at bounding box center [1117, 612] width 41 height 14
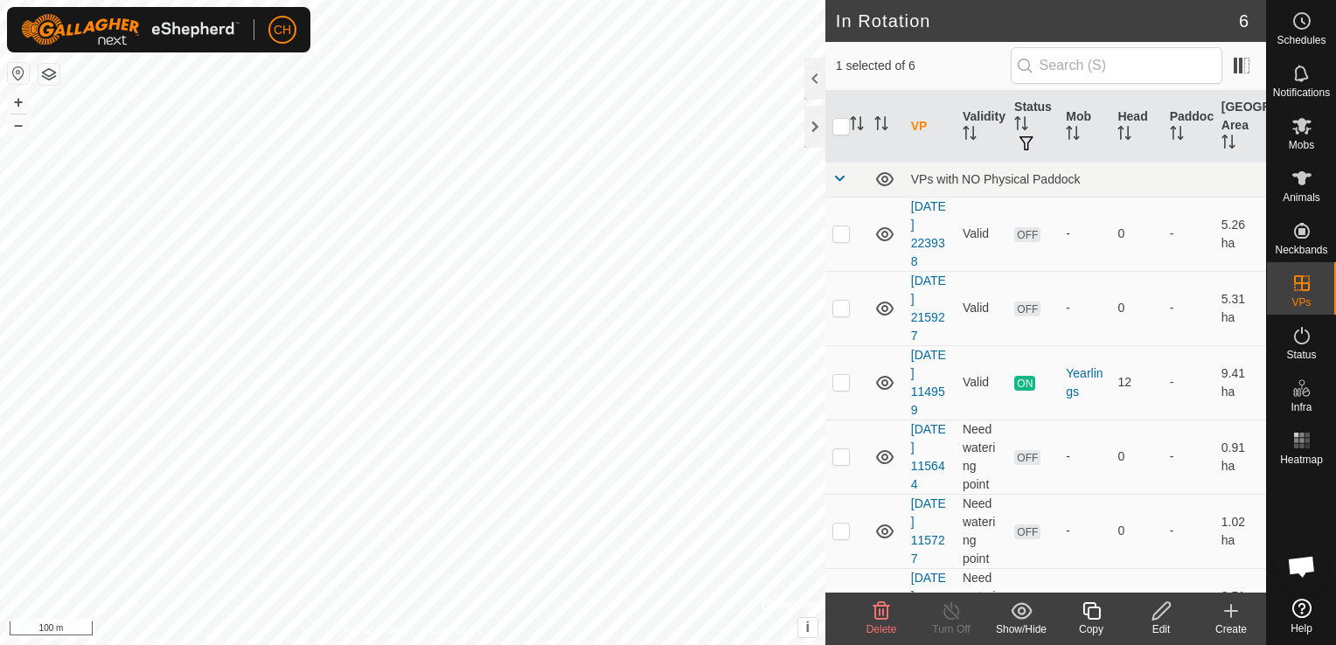
click at [881, 622] on div "Delete" at bounding box center [881, 630] width 70 height 16
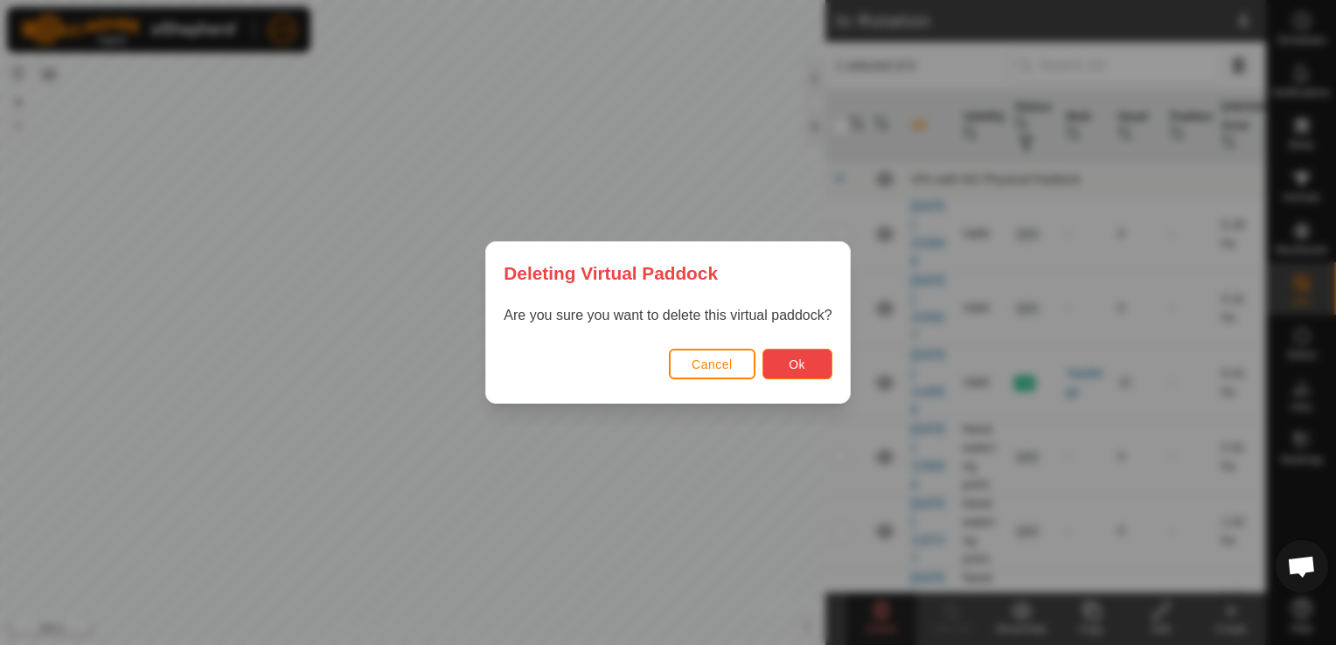
click at [816, 358] on button "Ok" at bounding box center [797, 364] width 70 height 31
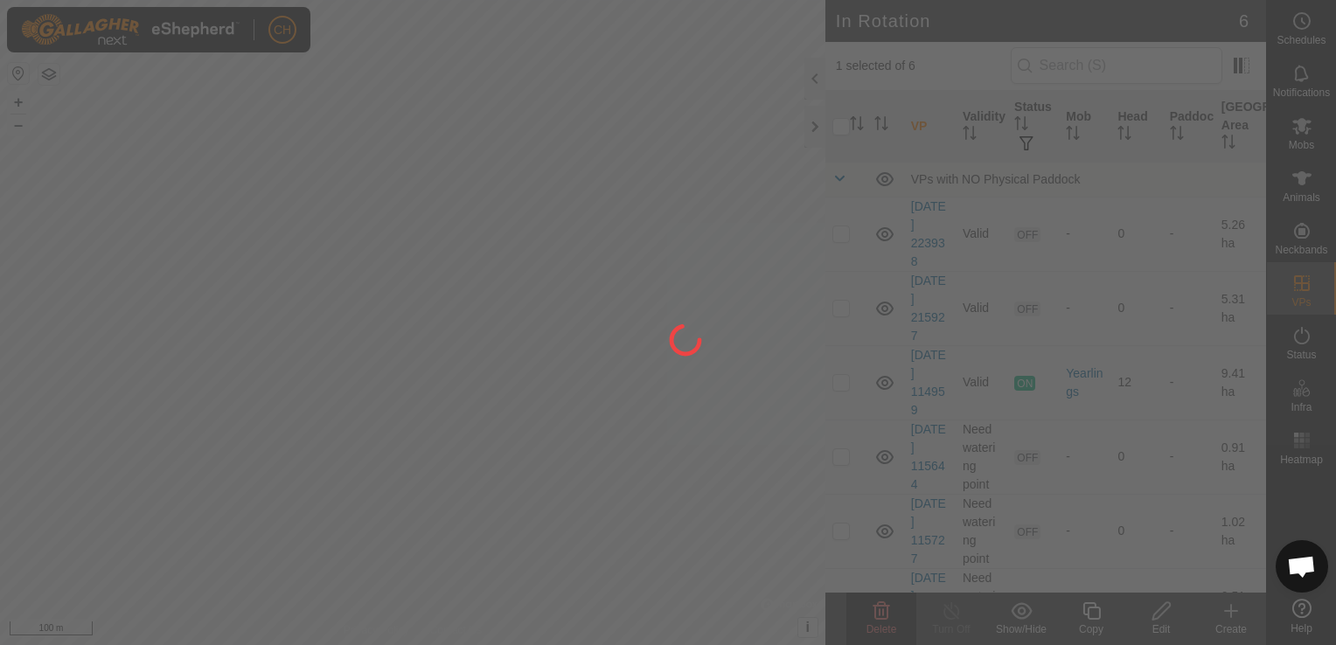
checkbox input "false"
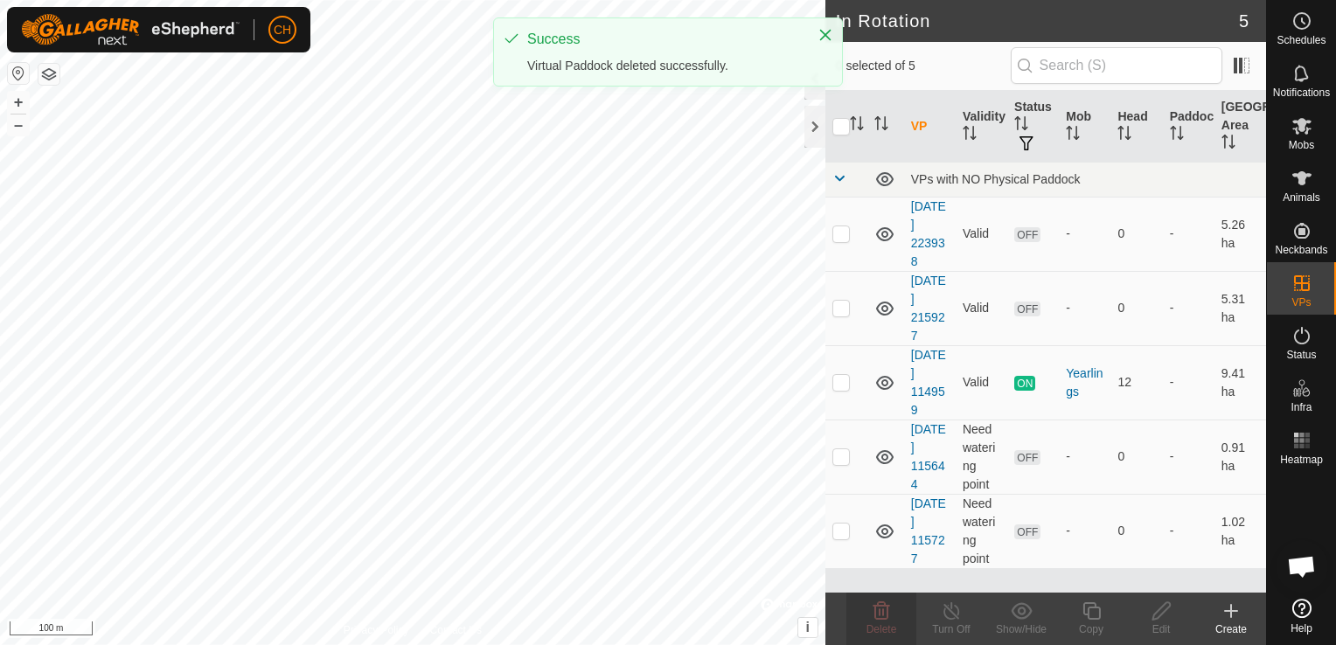
click at [1219, 619] on create-svg-icon at bounding box center [1231, 611] width 70 height 21
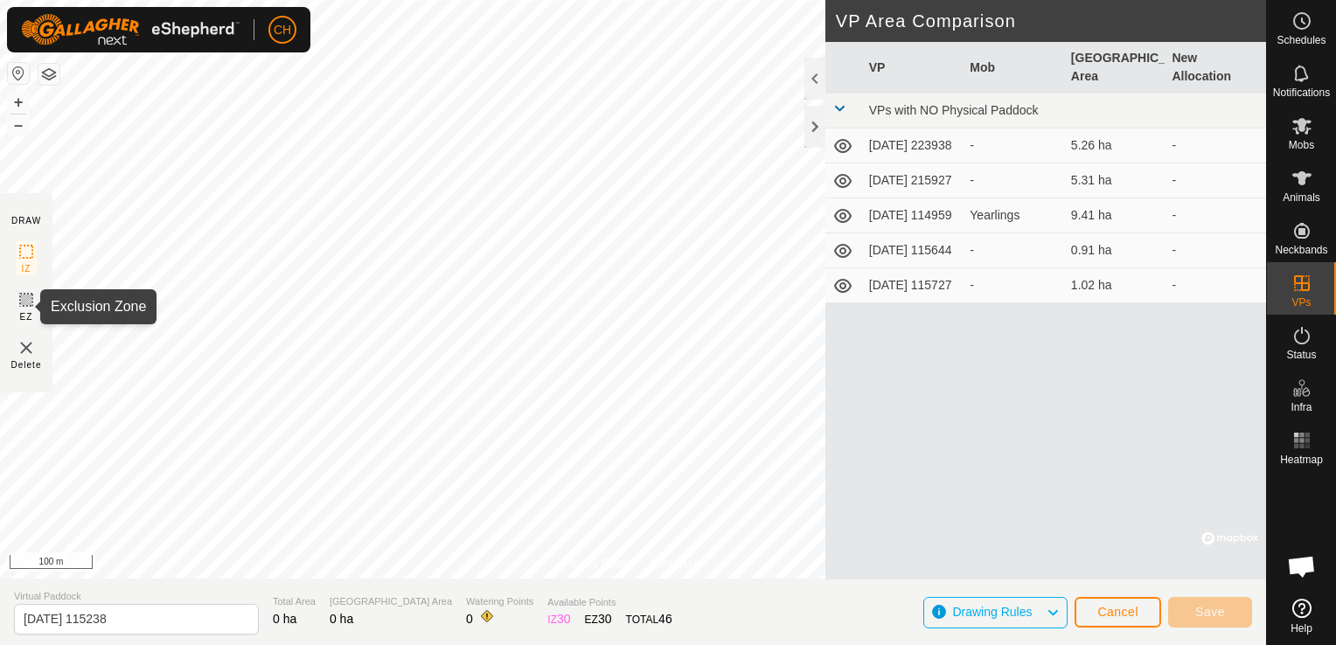
click at [22, 309] on icon at bounding box center [26, 299] width 21 height 21
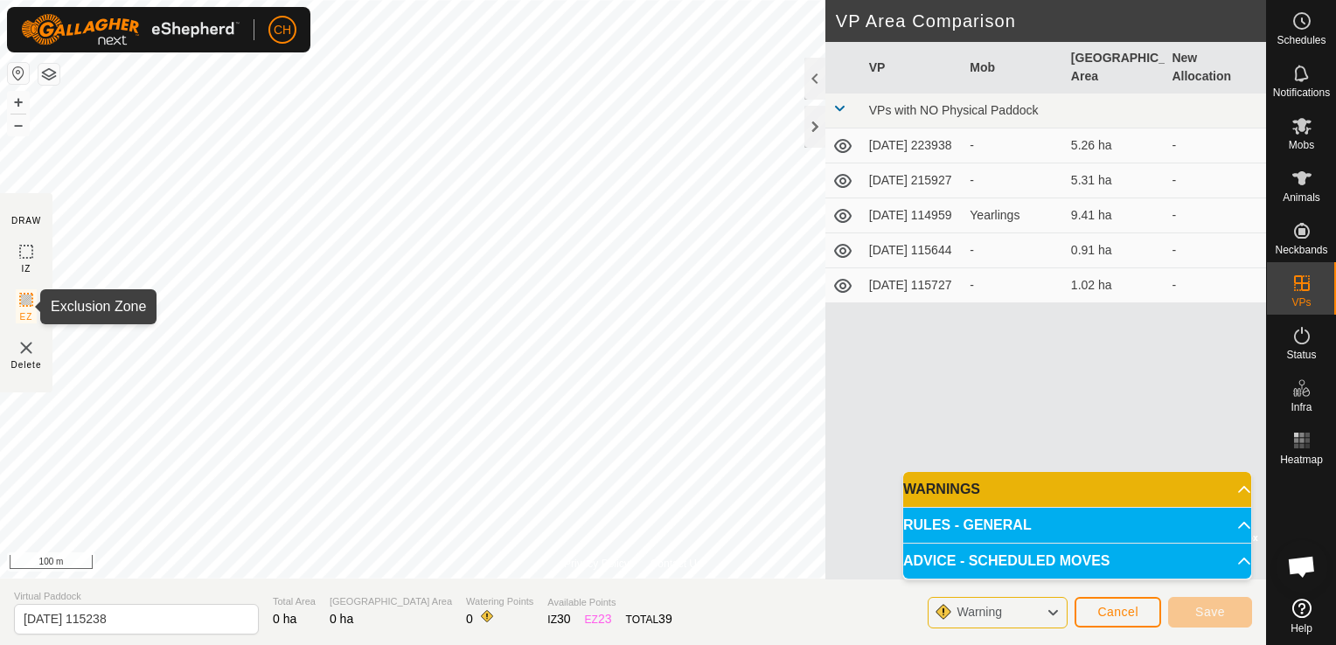
click at [20, 296] on rect at bounding box center [26, 300] width 14 height 14
click at [1103, 614] on span "Cancel" at bounding box center [1117, 612] width 41 height 14
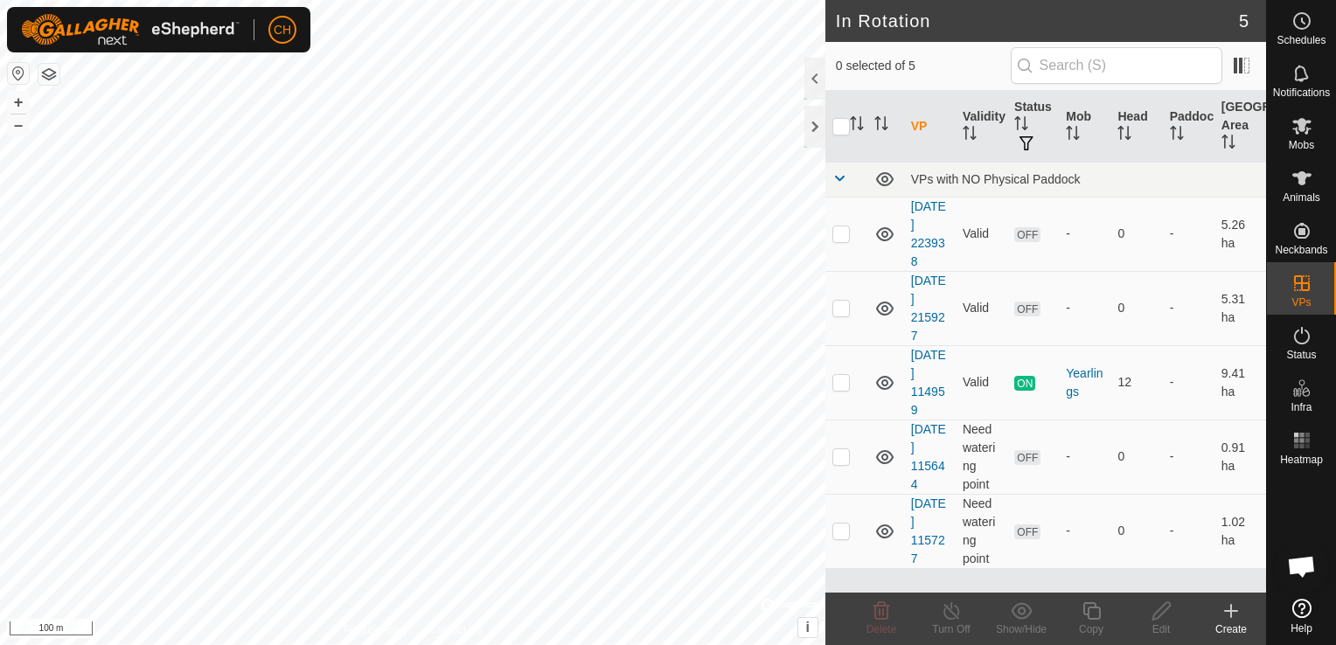
checkbox input "true"
click at [1305, 131] on icon at bounding box center [1301, 125] width 21 height 21
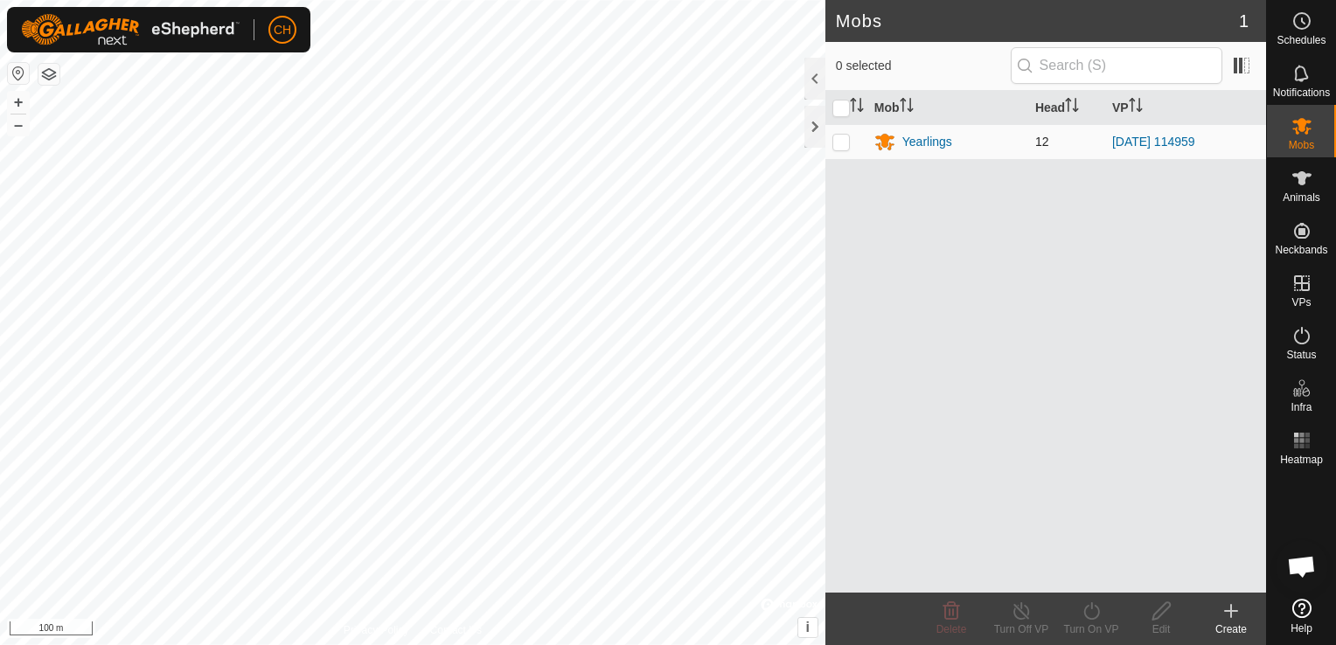
click at [848, 141] on p-checkbox at bounding box center [840, 142] width 17 height 14
checkbox input "true"
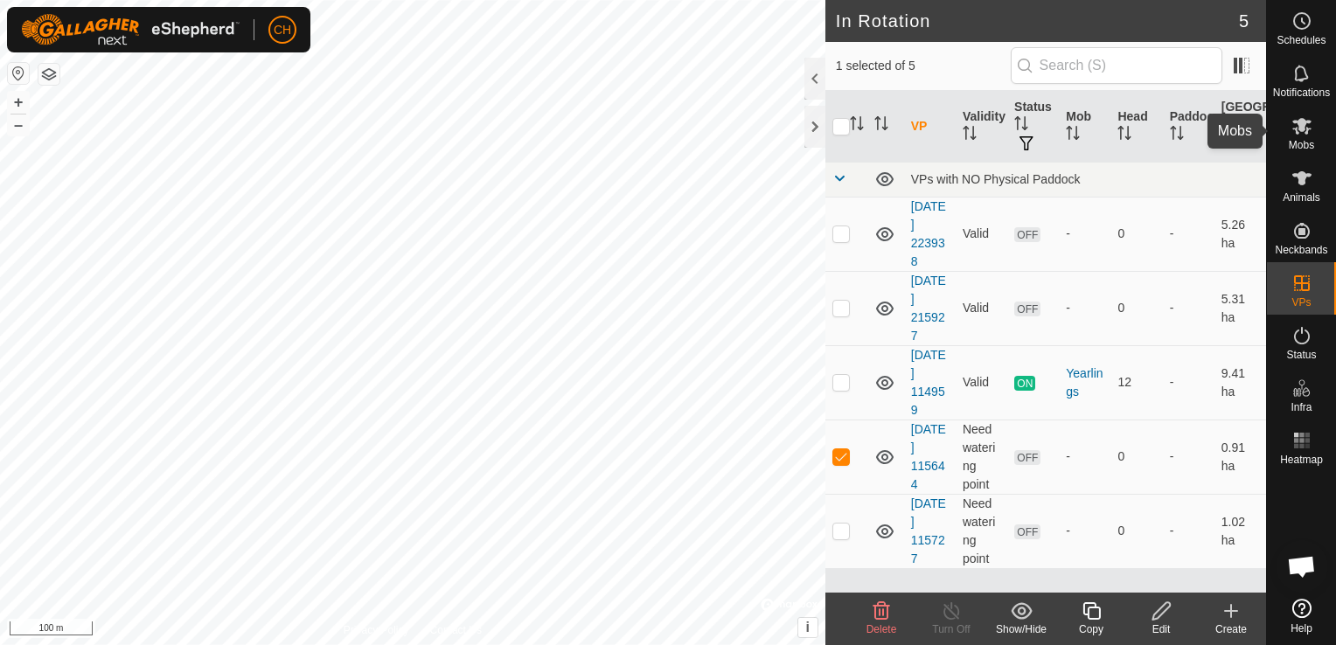
click at [1303, 135] on icon at bounding box center [1301, 125] width 21 height 21
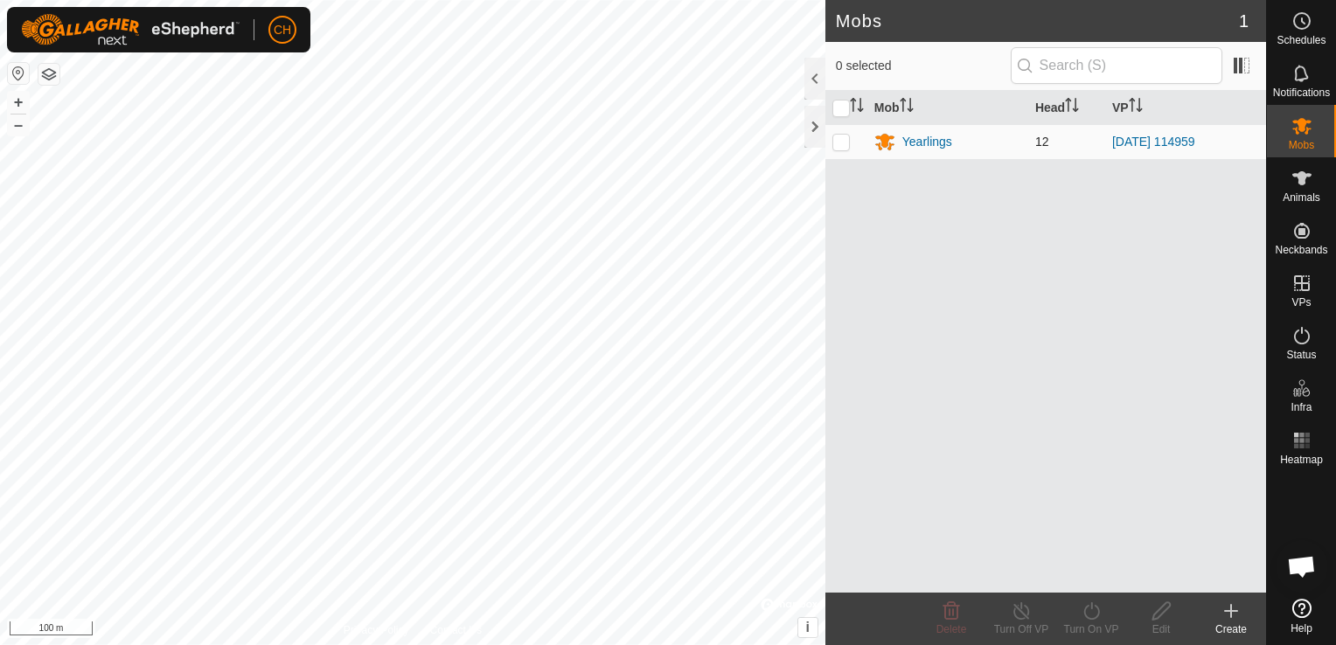
click at [840, 137] on p-checkbox at bounding box center [840, 142] width 17 height 14
checkbox input "true"
click at [1091, 605] on icon at bounding box center [1091, 610] width 16 height 17
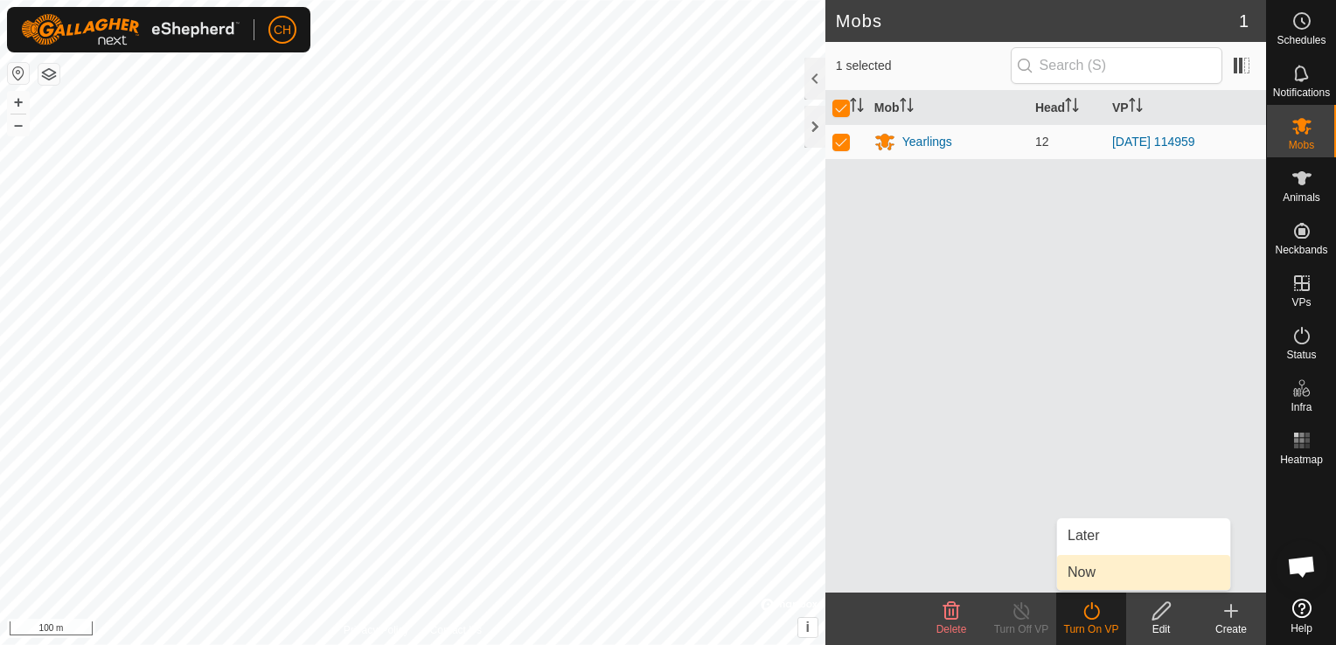
click at [1090, 565] on link "Now" at bounding box center [1143, 572] width 173 height 35
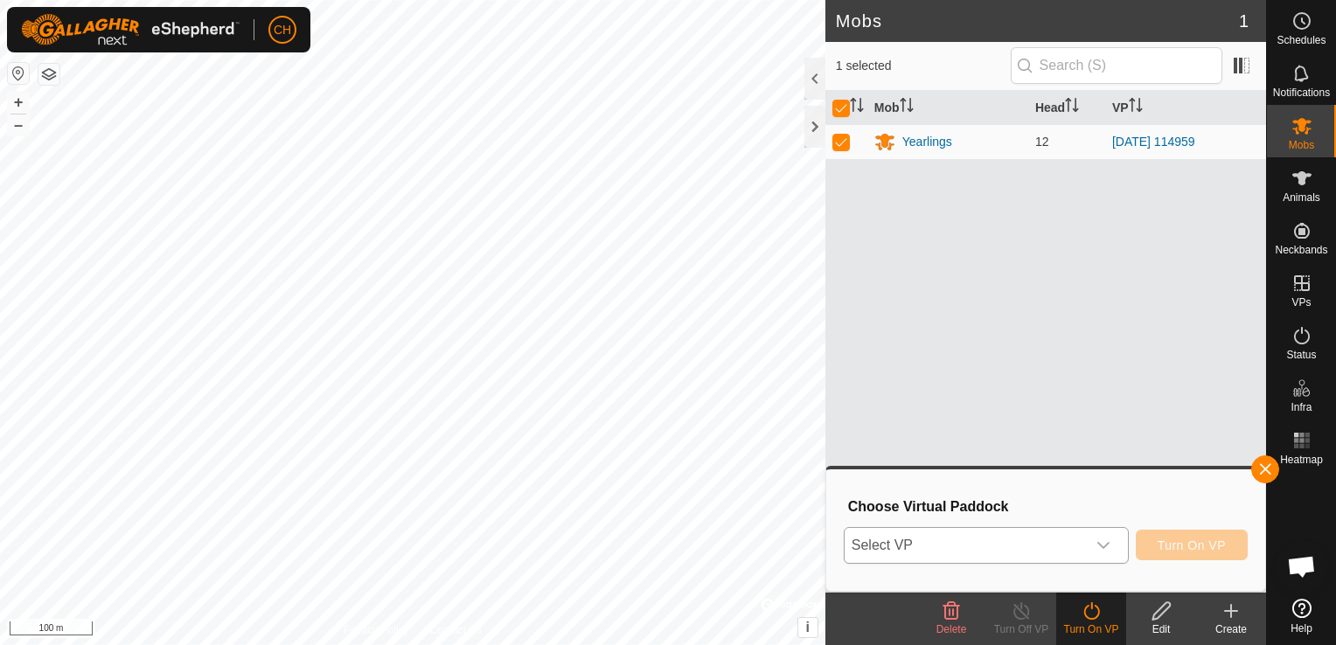
click at [1086, 551] on span "Select VP" at bounding box center [965, 545] width 241 height 35
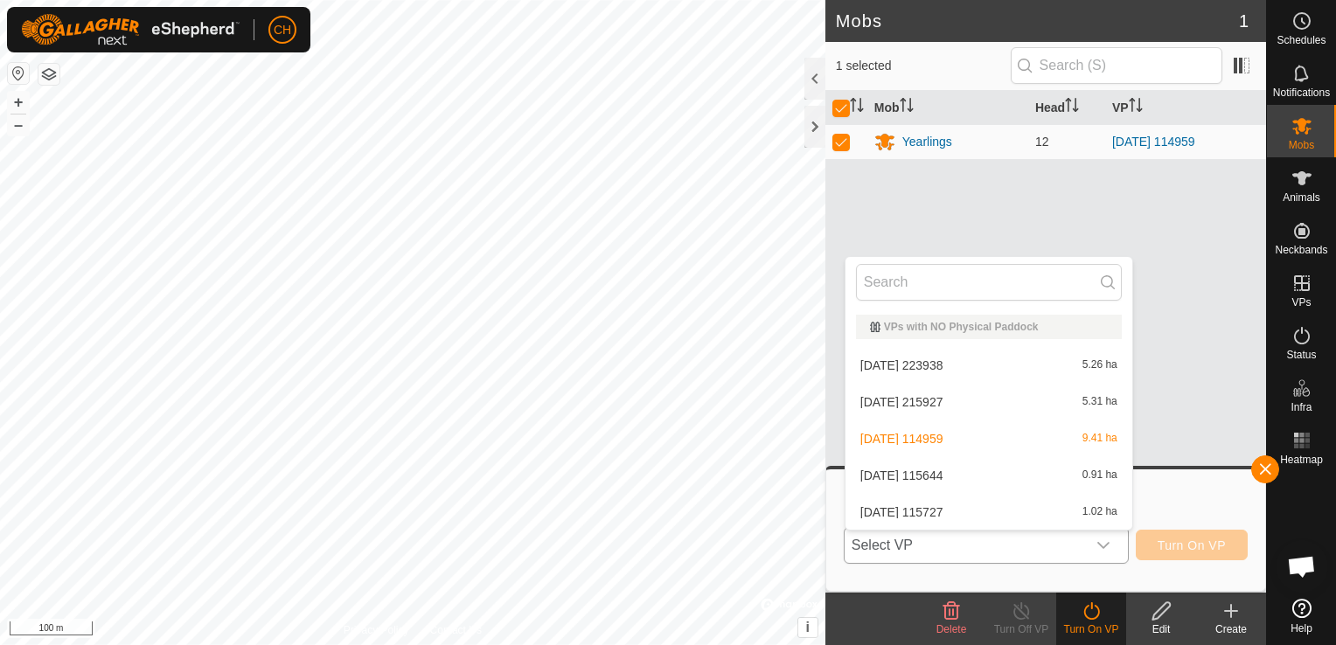
click at [922, 474] on li "[DATE] 115644 0.91 ha" at bounding box center [989, 475] width 287 height 35
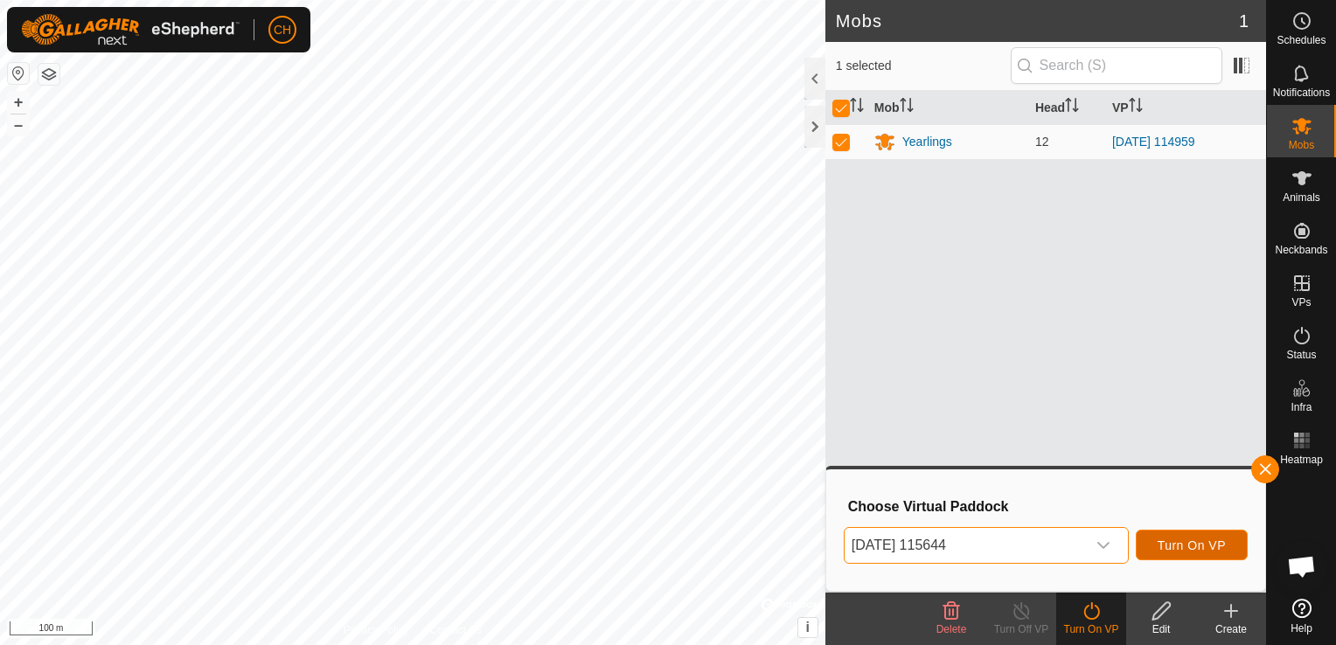
click at [1172, 540] on span "Turn On VP" at bounding box center [1192, 546] width 68 height 14
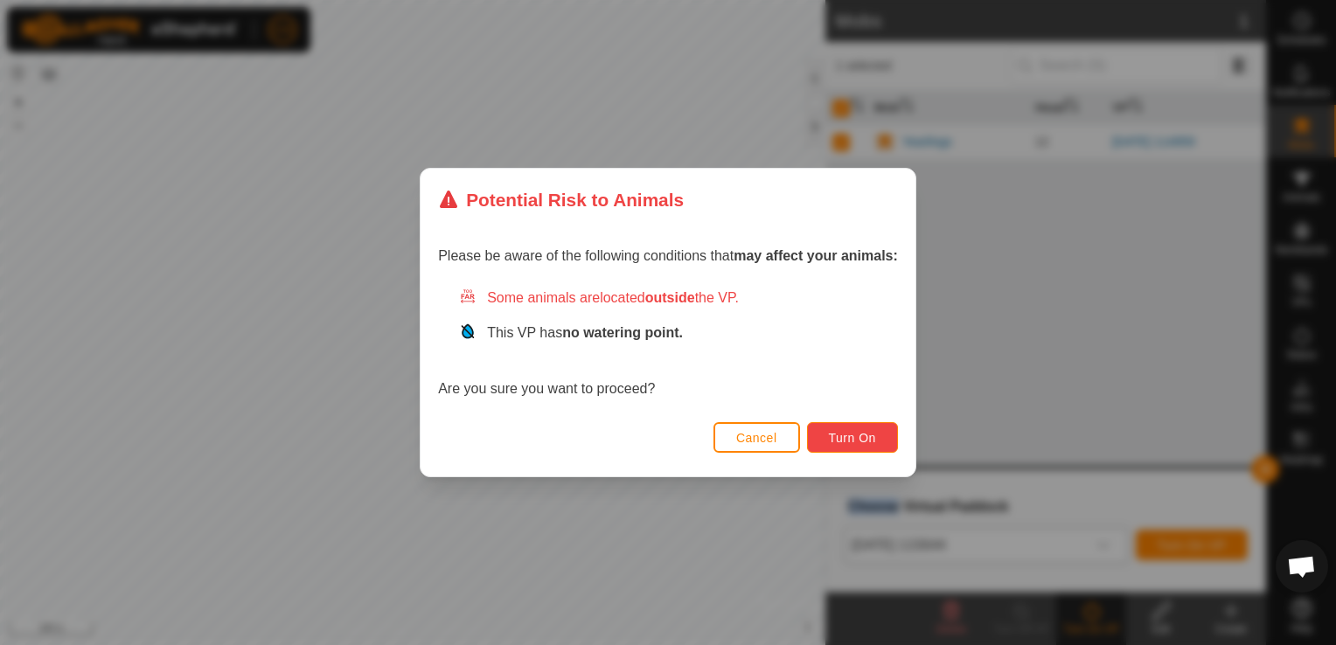
click at [832, 446] on button "Turn On" at bounding box center [852, 437] width 91 height 31
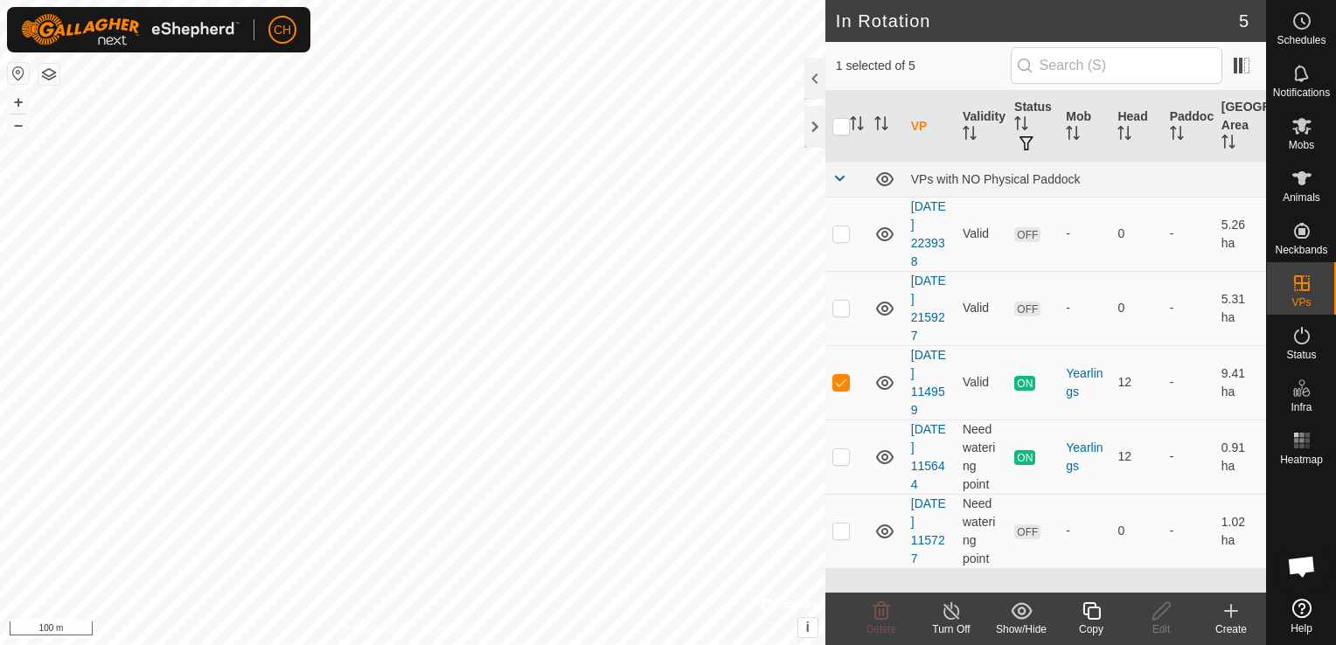
click at [962, 623] on div "Turn Off" at bounding box center [951, 630] width 70 height 16
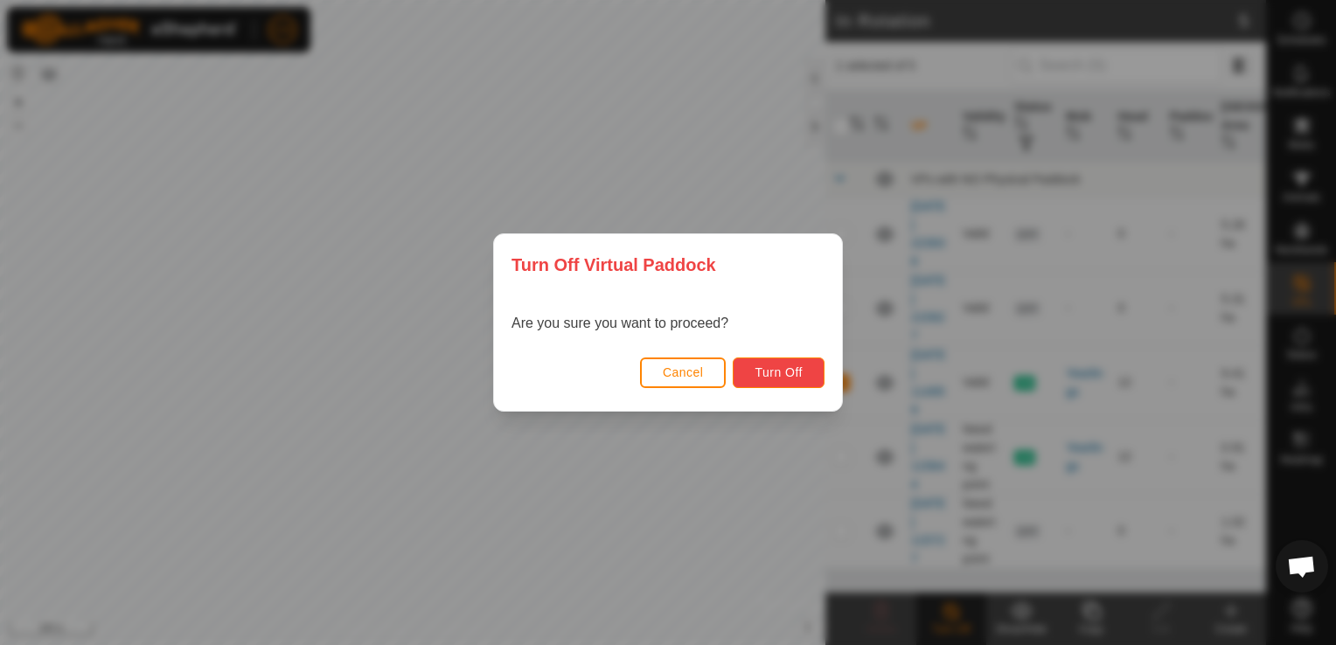
click at [759, 382] on button "Turn Off" at bounding box center [779, 373] width 92 height 31
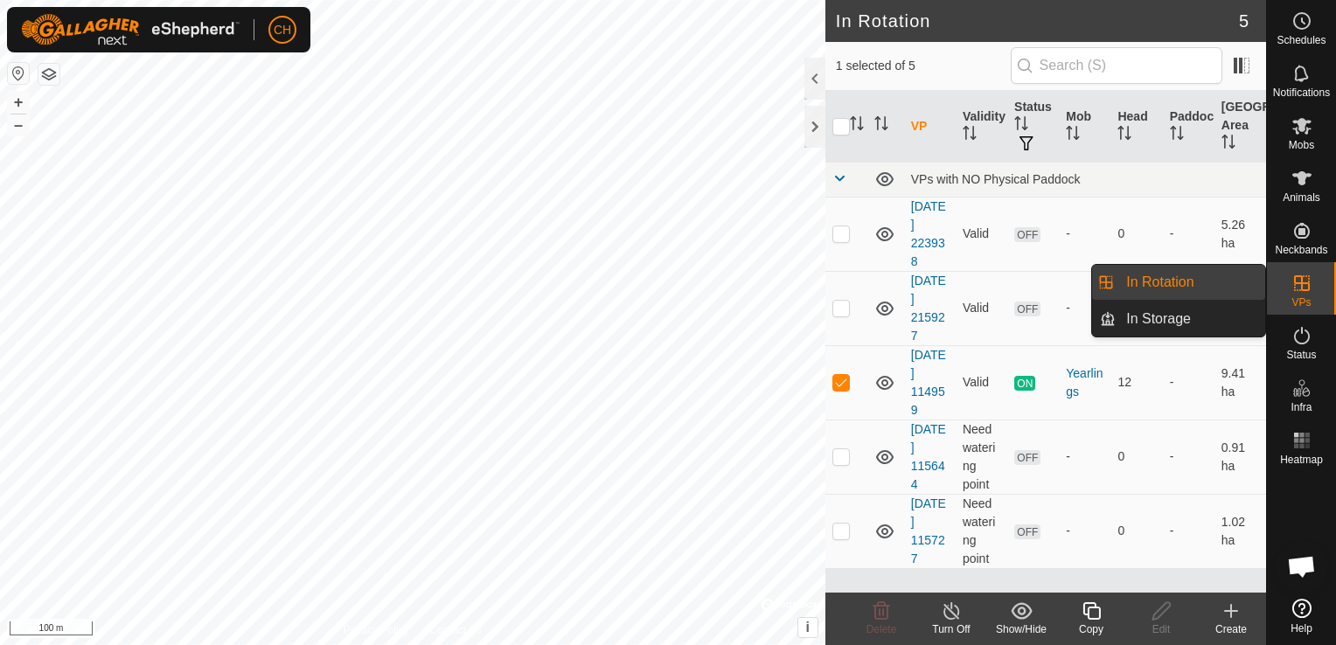
drag, startPoint x: 1308, startPoint y: 313, endPoint x: 1307, endPoint y: 301, distance: 12.3
click at [1307, 301] on span "VPs" at bounding box center [1300, 302] width 19 height 10
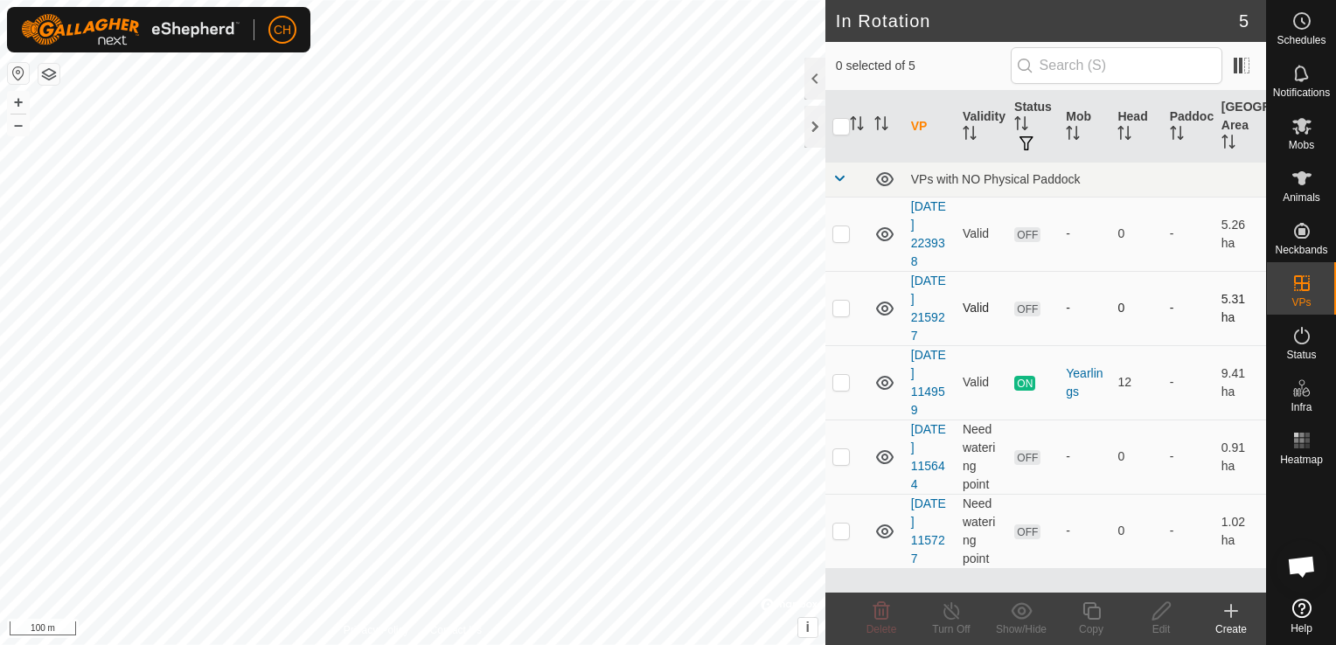
checkbox input "true"
click at [1306, 134] on icon at bounding box center [1301, 126] width 19 height 17
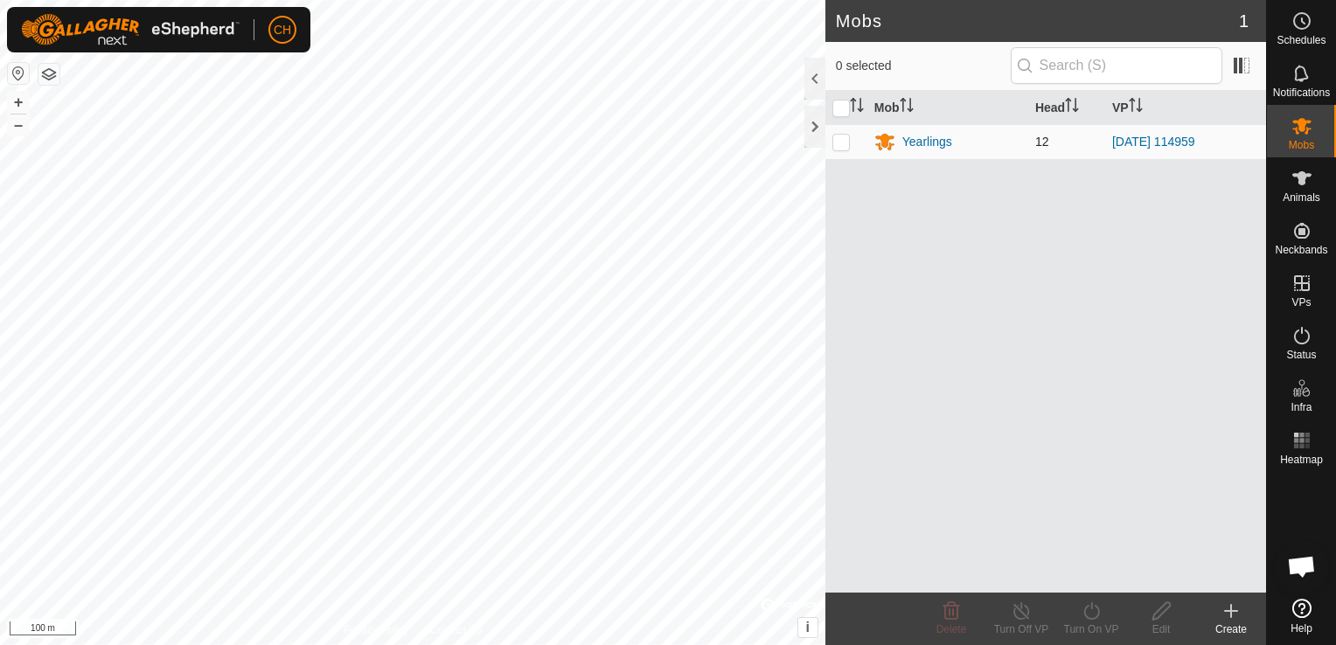
click at [838, 138] on p-checkbox at bounding box center [840, 142] width 17 height 14
checkbox input "true"
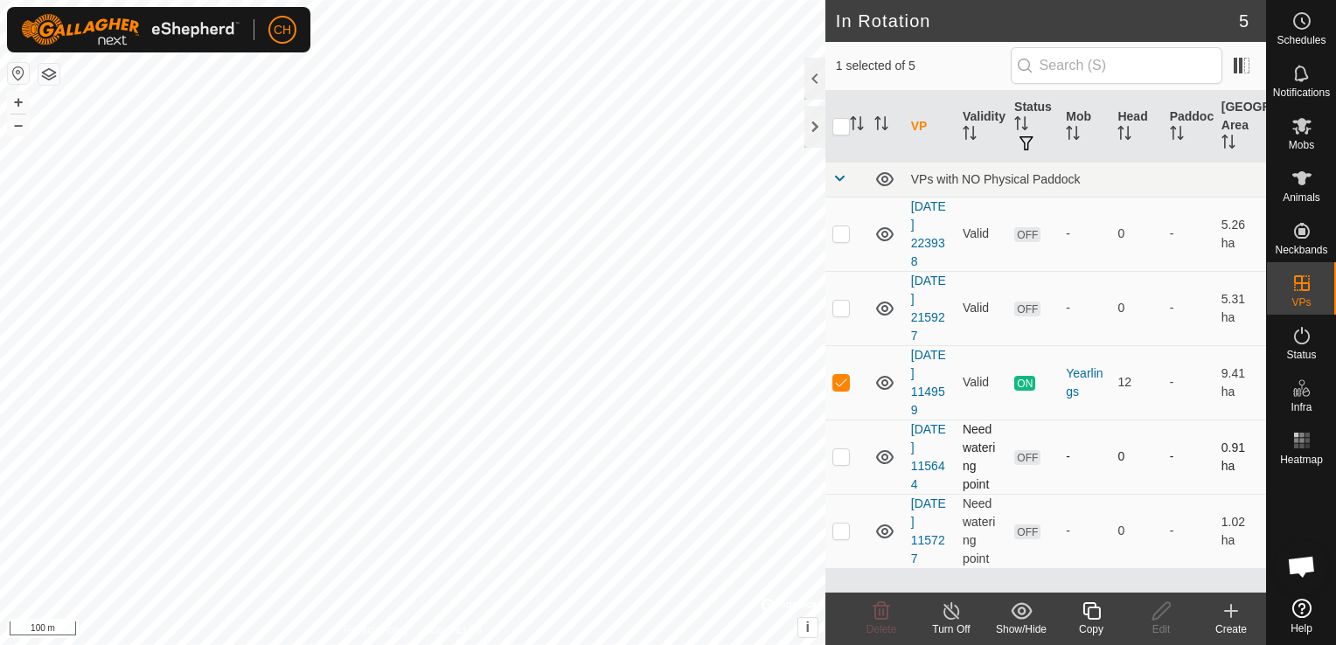
checkbox input "false"
checkbox input "true"
checkbox input "false"
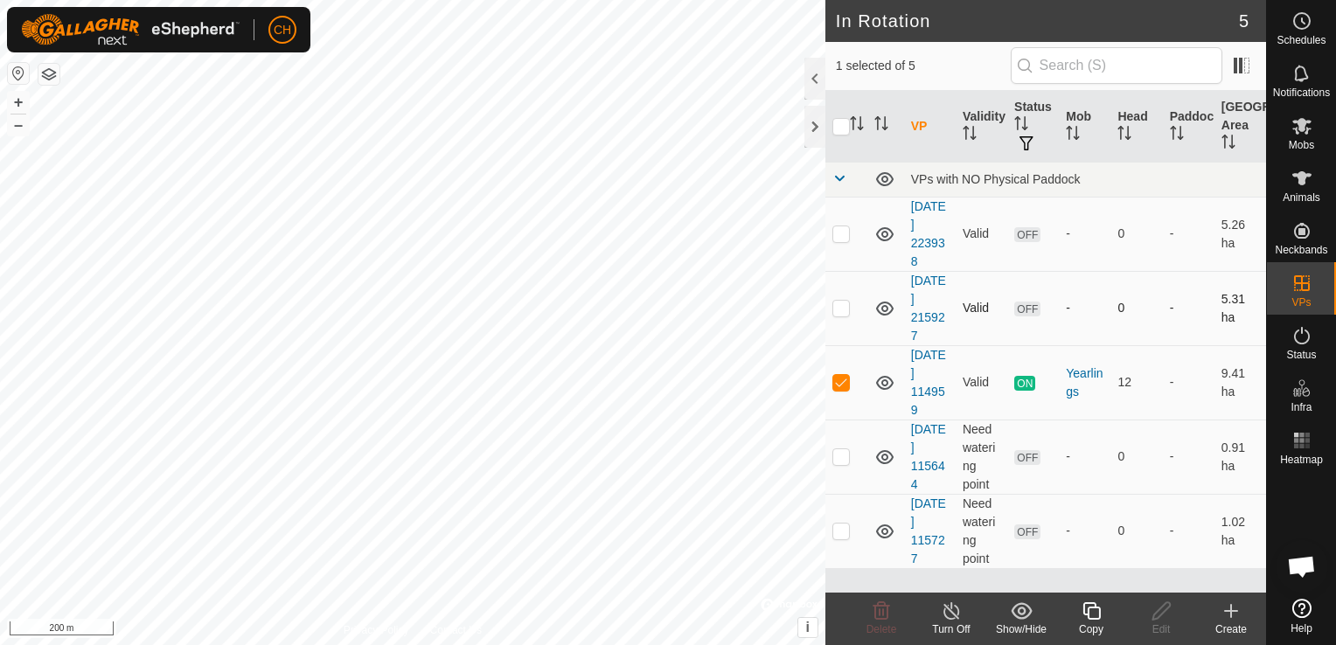
checkbox input "true"
checkbox input "false"
click at [951, 621] on icon at bounding box center [952, 611] width 22 height 21
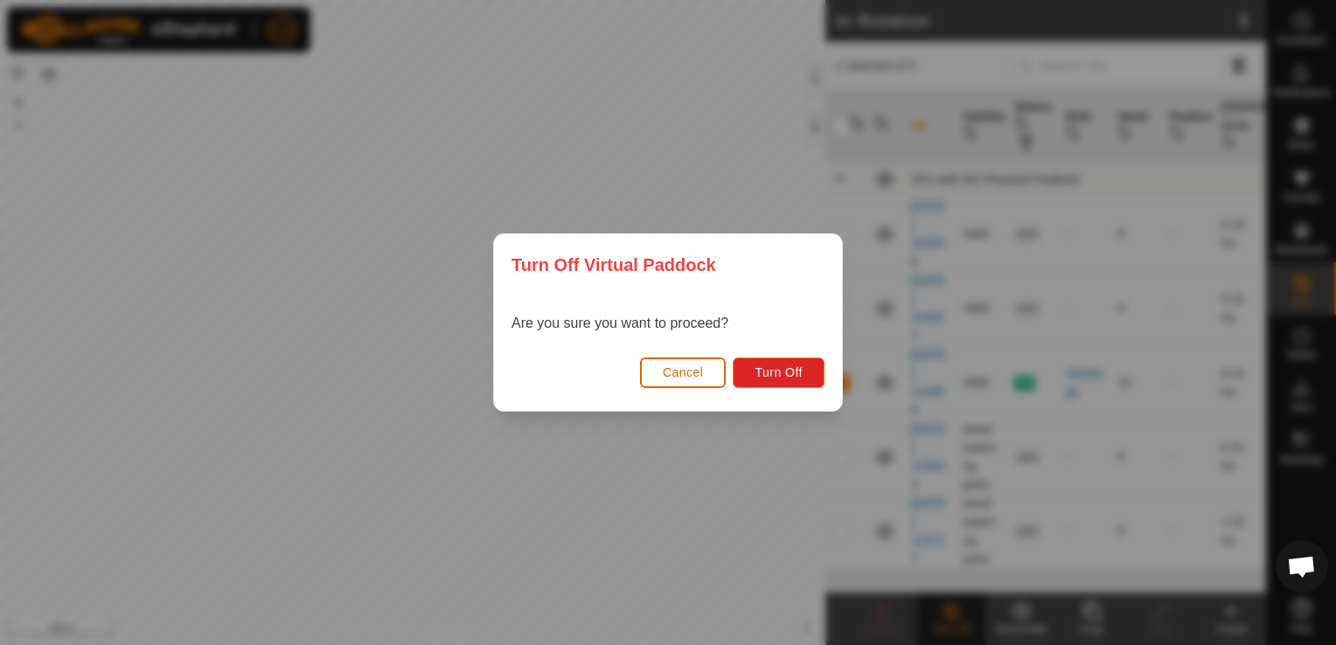
click at [675, 379] on span "Cancel" at bounding box center [683, 372] width 41 height 14
